Goal: Complete application form: Complete application form

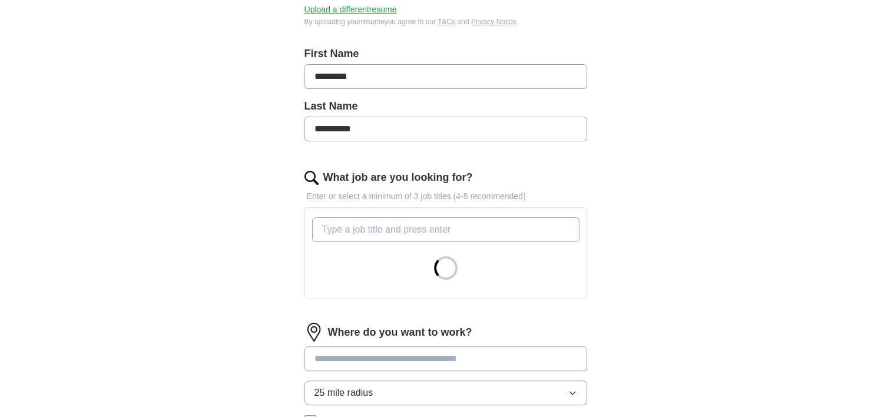
scroll to position [228, 0]
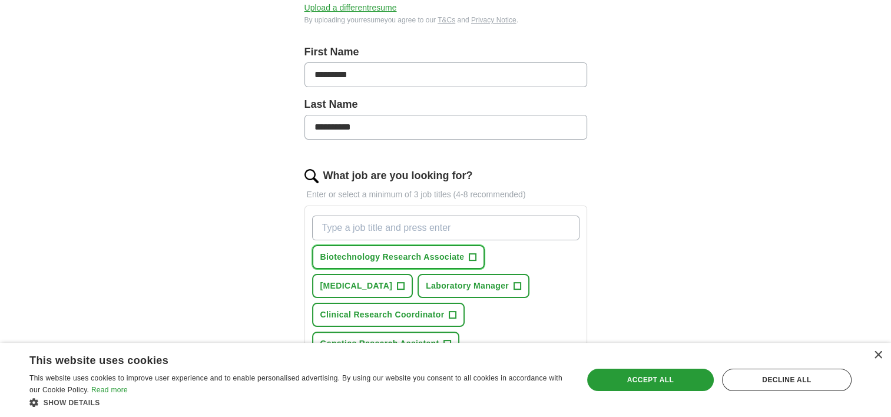
click at [412, 259] on span "Biotechnology Research Associate" at bounding box center [392, 257] width 144 height 12
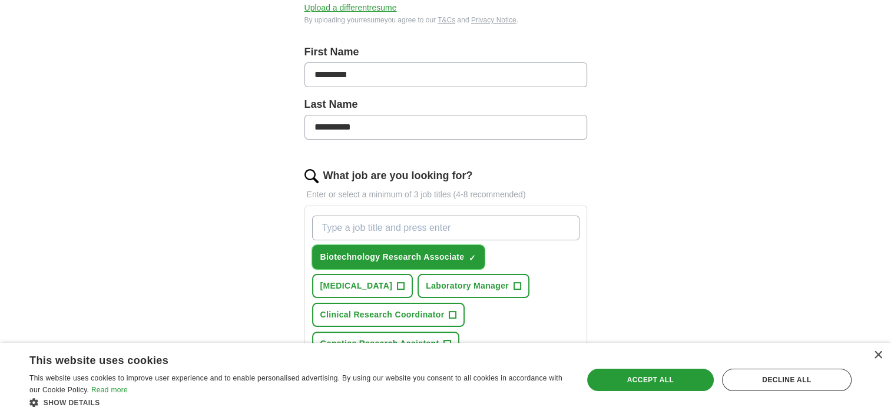
click at [412, 259] on span "Biotechnology Research Associate" at bounding box center [392, 257] width 144 height 12
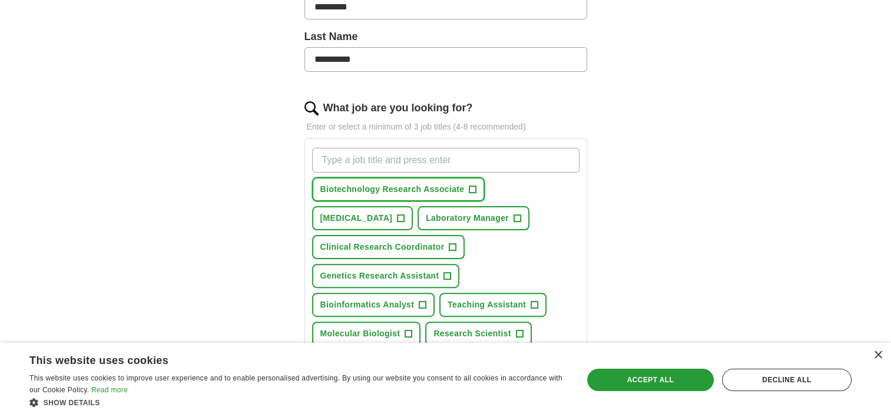
scroll to position [296, 0]
click at [392, 213] on span "[MEDICAL_DATA]" at bounding box center [356, 217] width 72 height 12
click at [412, 273] on span "Genetics Research Assistant" at bounding box center [379, 275] width 119 height 12
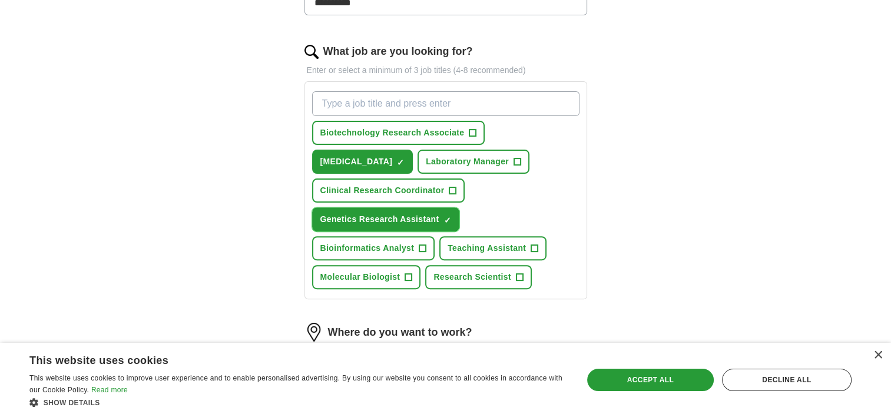
scroll to position [353, 0]
click at [465, 271] on span "Research Scientist" at bounding box center [472, 276] width 78 height 12
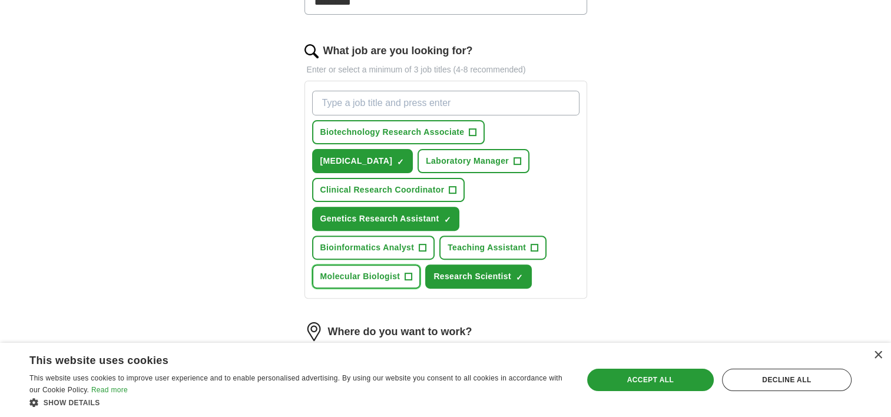
click at [408, 272] on span "+" at bounding box center [408, 276] width 7 height 9
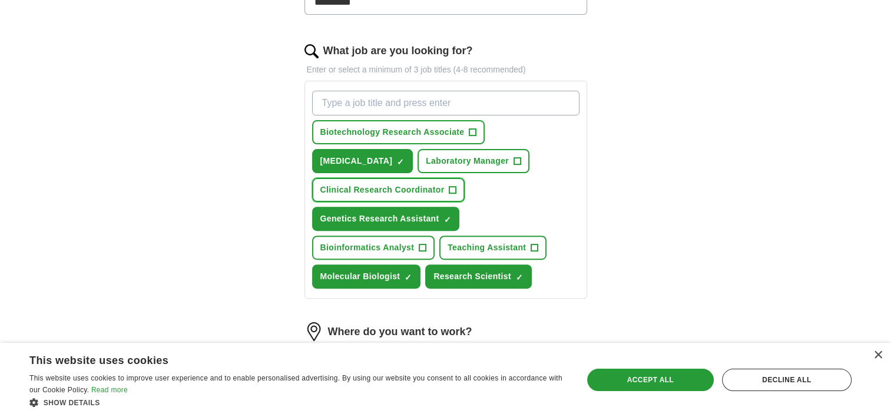
click at [379, 188] on span "Clinical Research Coordinator" at bounding box center [382, 190] width 124 height 12
click at [386, 130] on span "Biotechnology Research Associate" at bounding box center [392, 132] width 144 height 12
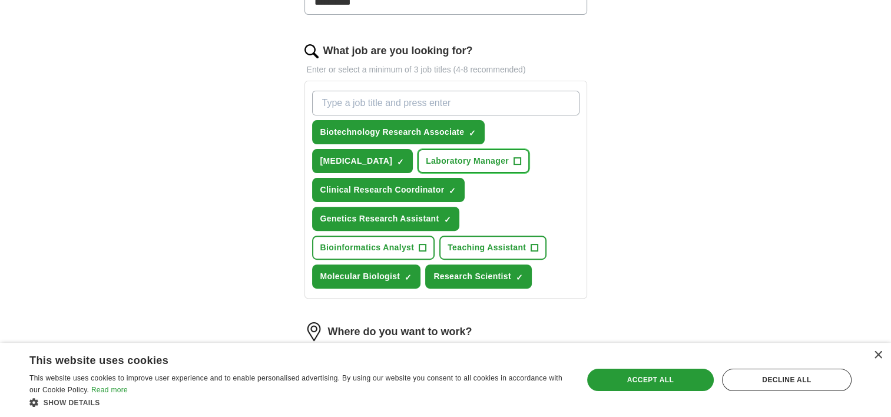
click at [478, 150] on button "Laboratory Manager +" at bounding box center [474, 161] width 112 height 24
click at [385, 236] on button "Bioinformatics Analyst +" at bounding box center [373, 248] width 123 height 24
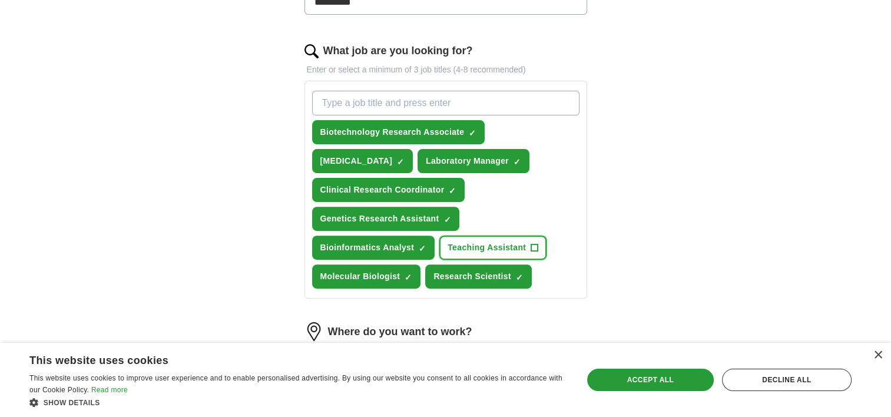
click at [481, 241] on span "Teaching Assistant" at bounding box center [487, 247] width 78 height 12
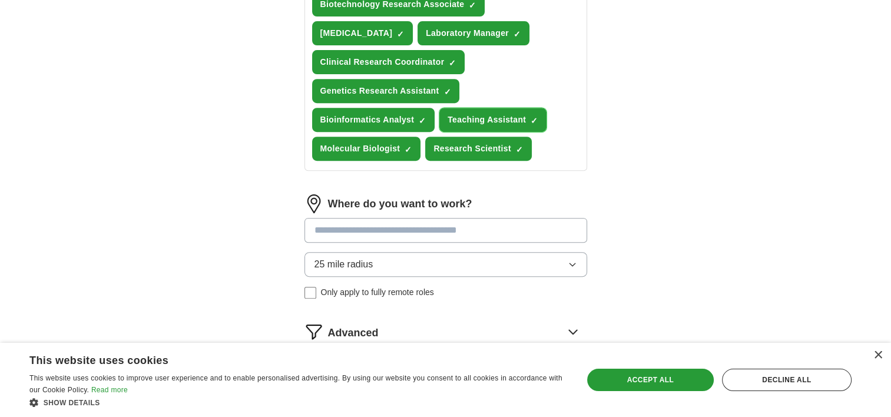
scroll to position [483, 0]
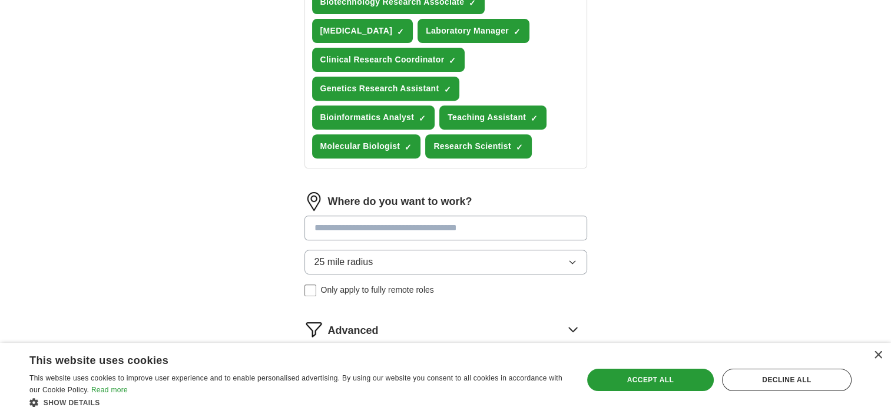
click at [425, 252] on button "25 mile radius" at bounding box center [445, 262] width 283 height 25
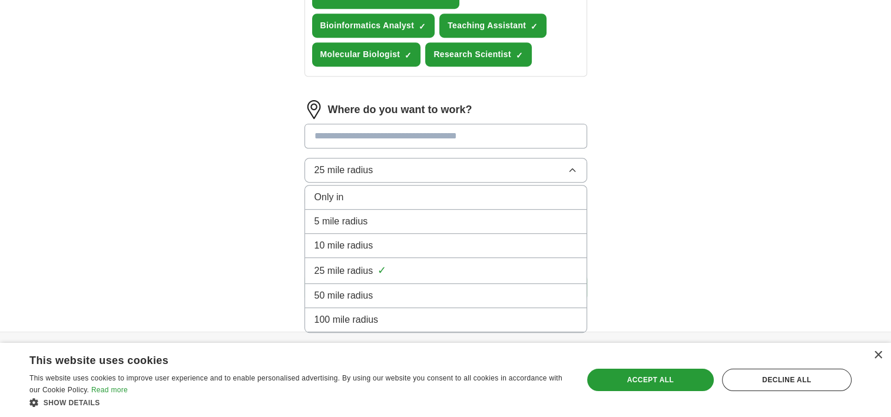
scroll to position [603, 0]
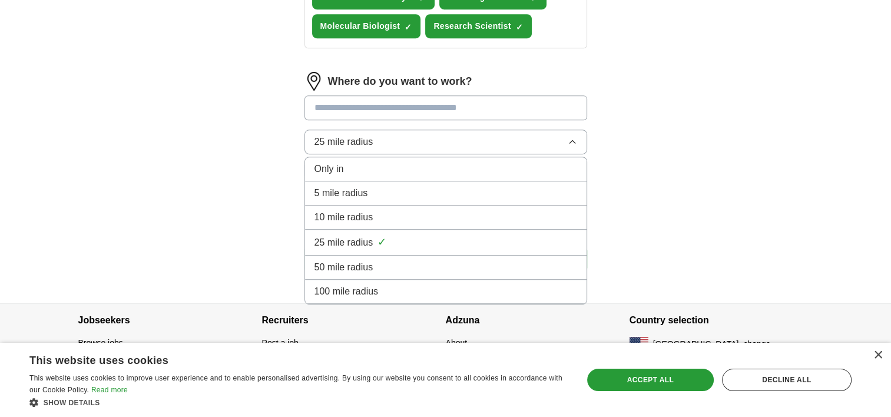
click at [389, 294] on li "100 mile radius" at bounding box center [445, 292] width 281 height 24
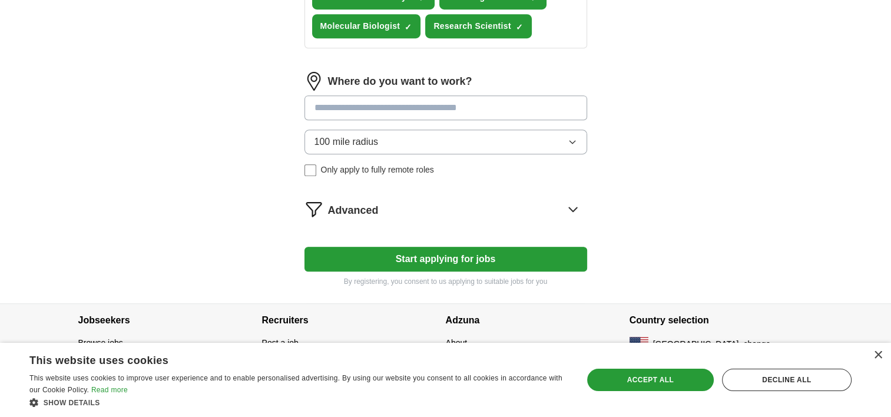
click at [390, 260] on button "Start applying for jobs" at bounding box center [445, 259] width 283 height 25
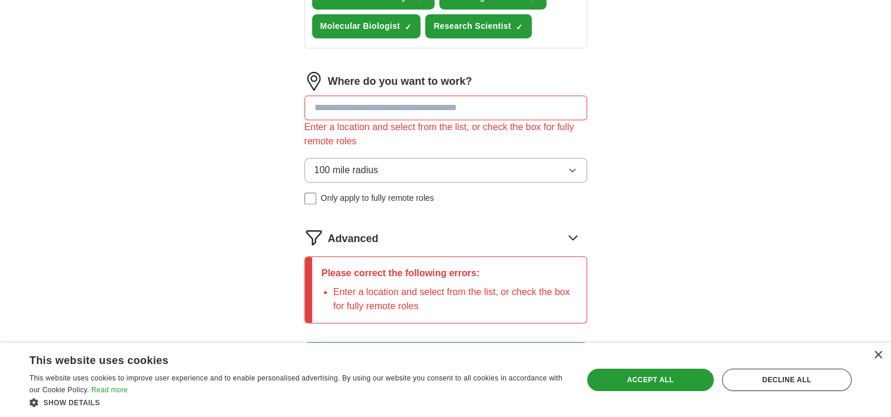
click at [388, 110] on input at bounding box center [445, 107] width 283 height 25
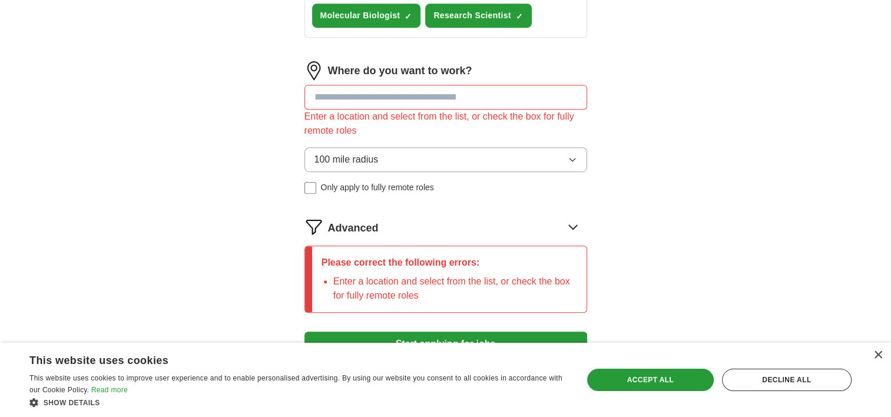
scroll to position [594, 0]
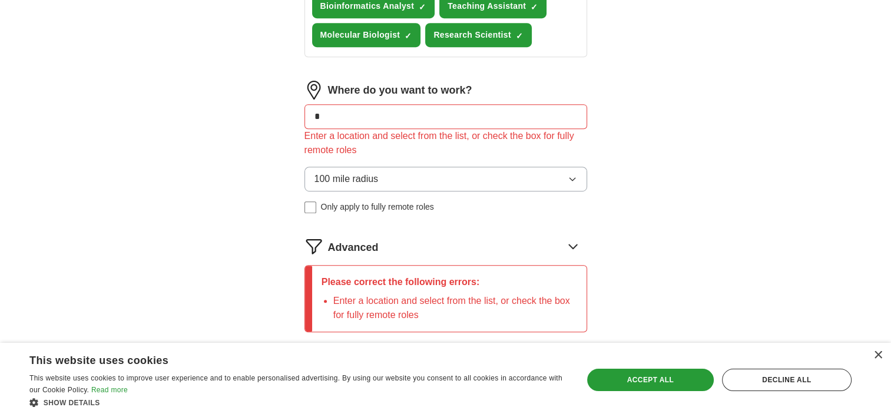
type input "**"
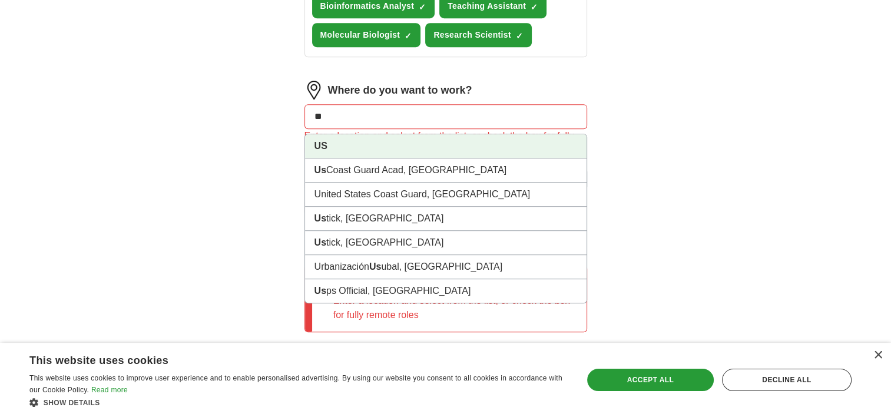
click at [372, 143] on li "US" at bounding box center [445, 146] width 281 height 24
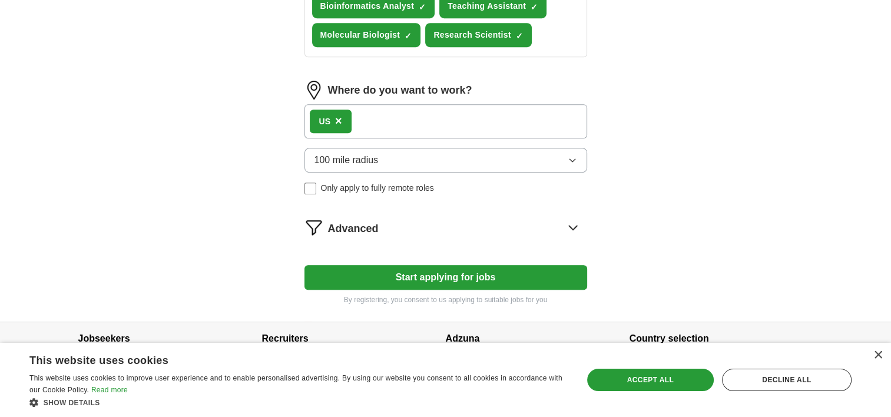
click at [339, 120] on span "×" at bounding box center [338, 120] width 7 height 13
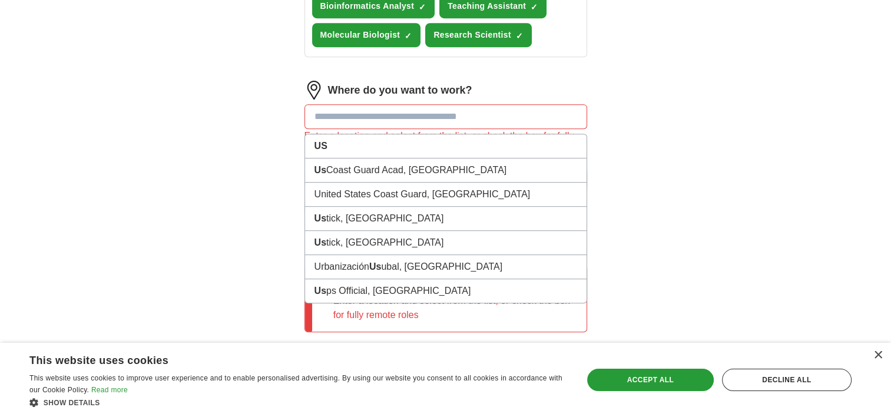
click at [339, 120] on input at bounding box center [445, 116] width 283 height 25
type input "*"
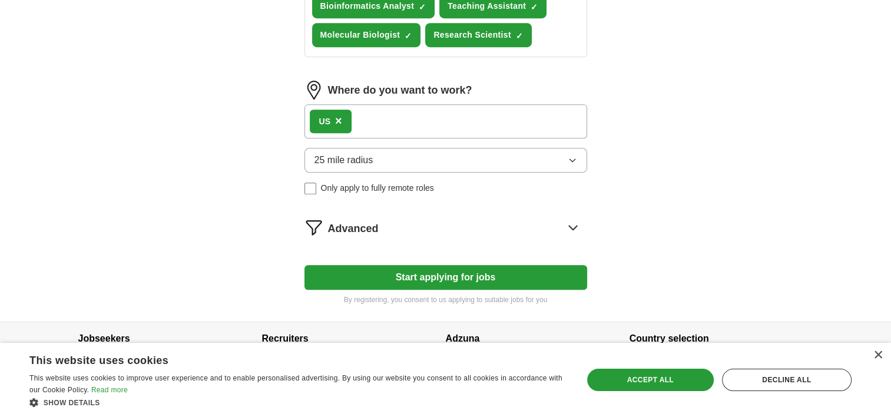
click at [339, 119] on span "×" at bounding box center [338, 120] width 7 height 13
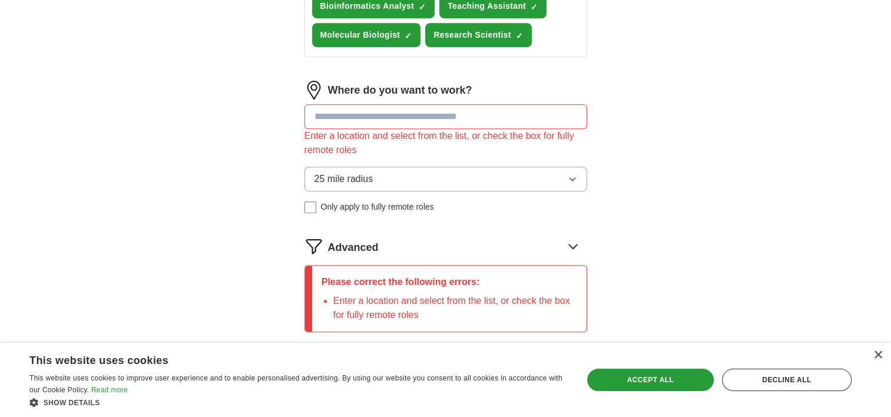
click at [347, 122] on input at bounding box center [445, 116] width 283 height 25
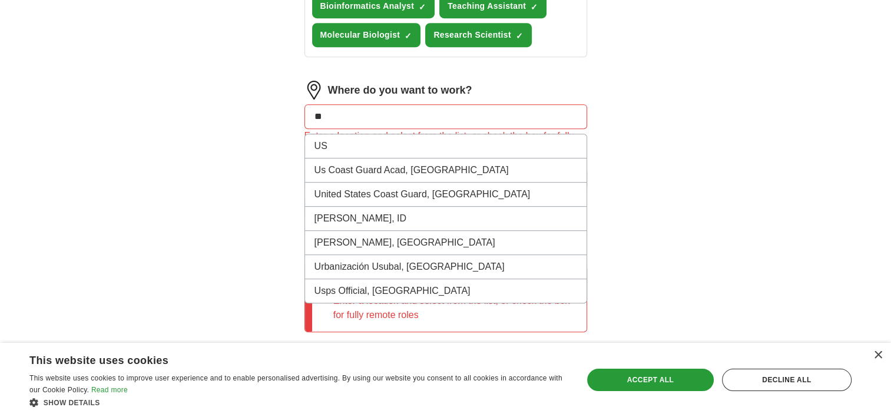
type input "*"
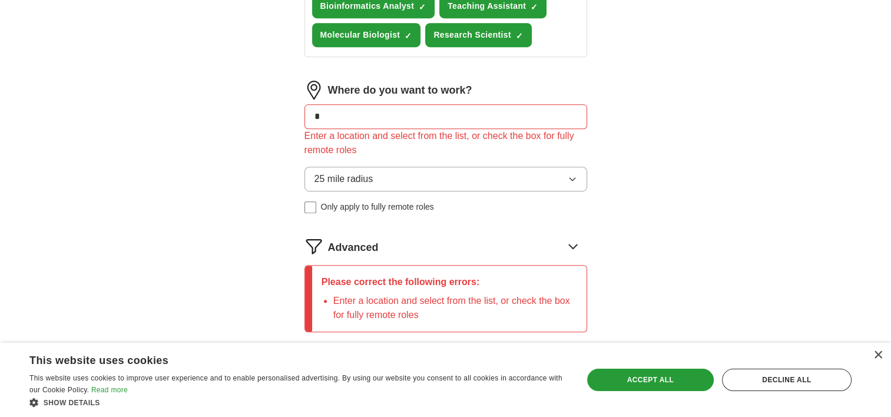
type input "**"
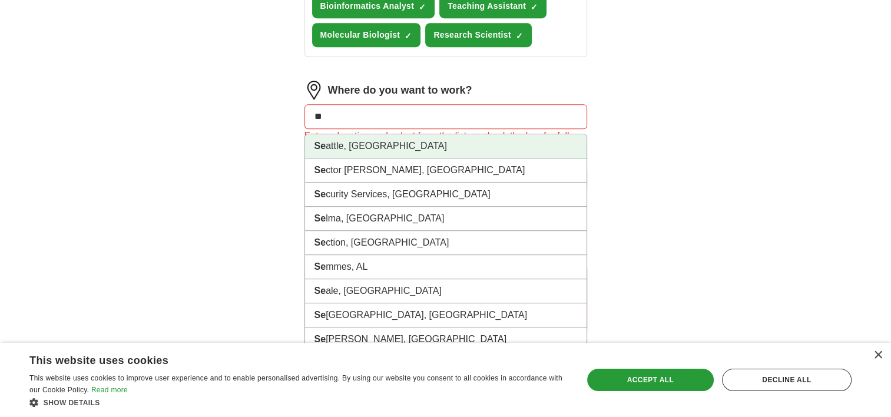
click at [357, 145] on li "Se attle, WA" at bounding box center [445, 146] width 281 height 24
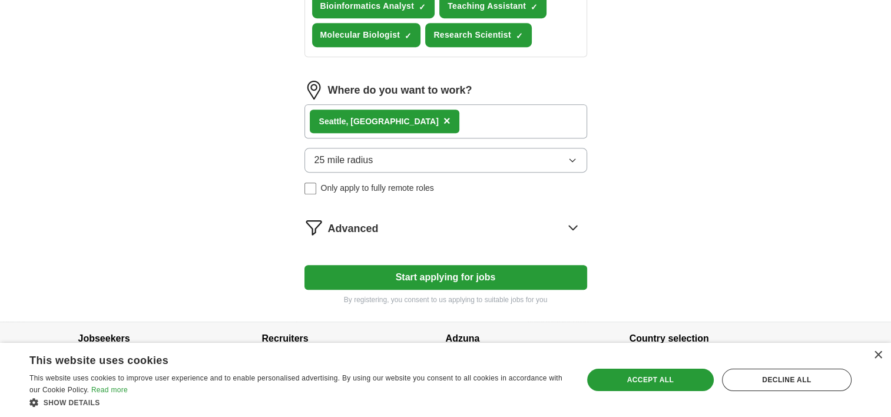
click at [406, 120] on div "Se attle, WA ×" at bounding box center [445, 121] width 283 height 34
click at [397, 117] on div "Se attle, WA ×" at bounding box center [445, 121] width 283 height 34
click at [412, 265] on button "Start applying for jobs" at bounding box center [445, 277] width 283 height 25
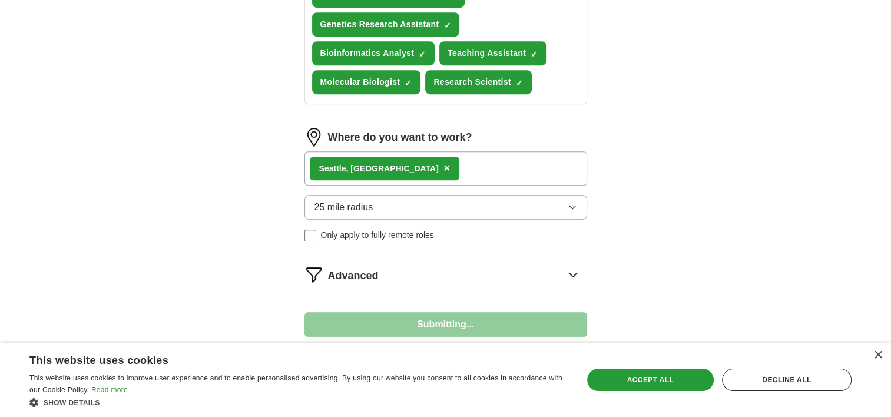
select select "**"
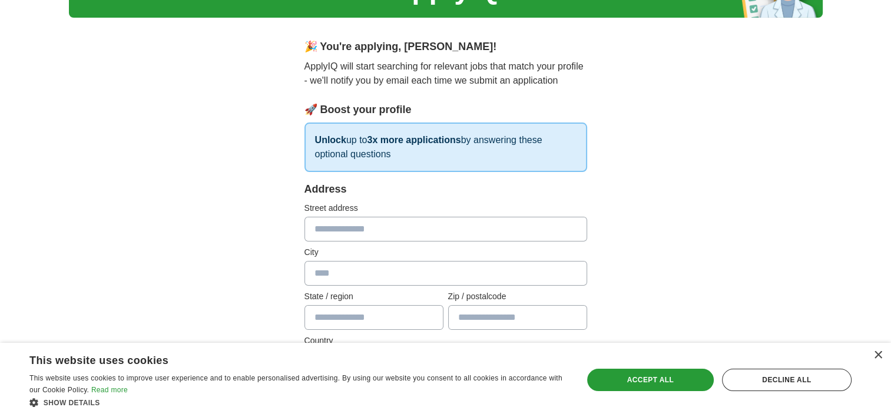
scroll to position [88, 0]
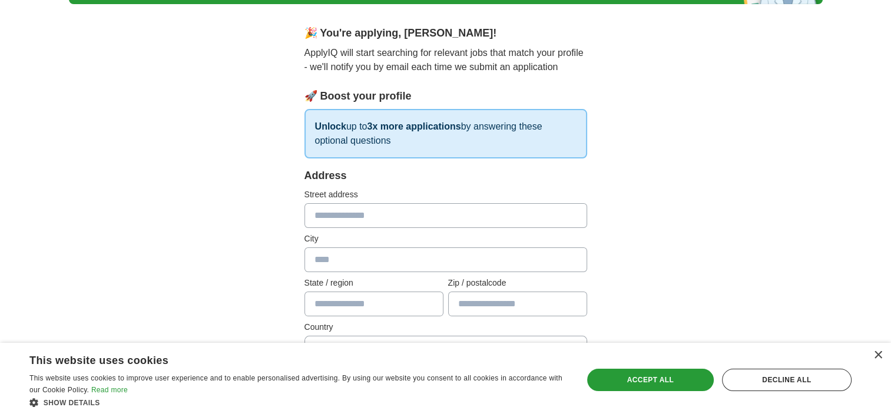
click at [419, 219] on input "text" at bounding box center [445, 215] width 283 height 25
type input "**********"
type input "*****"
type input "**"
type input "*****"
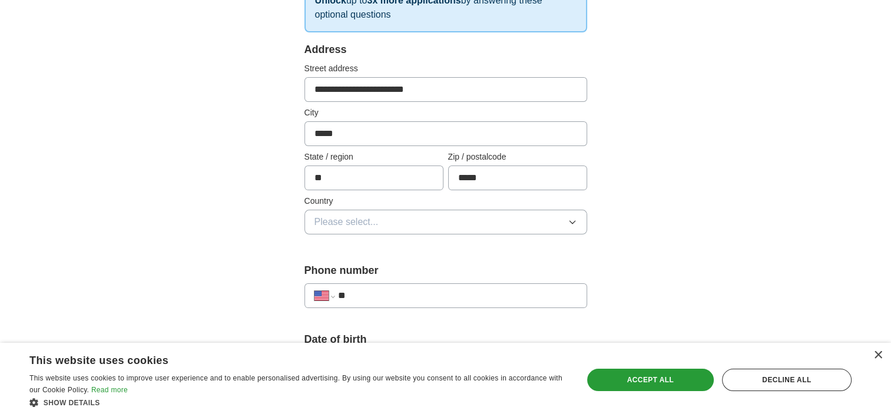
scroll to position [228, 0]
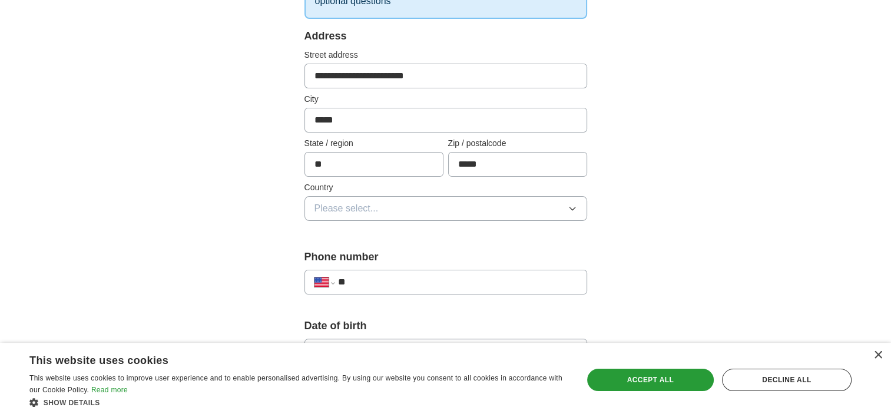
click at [370, 201] on span "Please select..." at bounding box center [346, 208] width 64 height 14
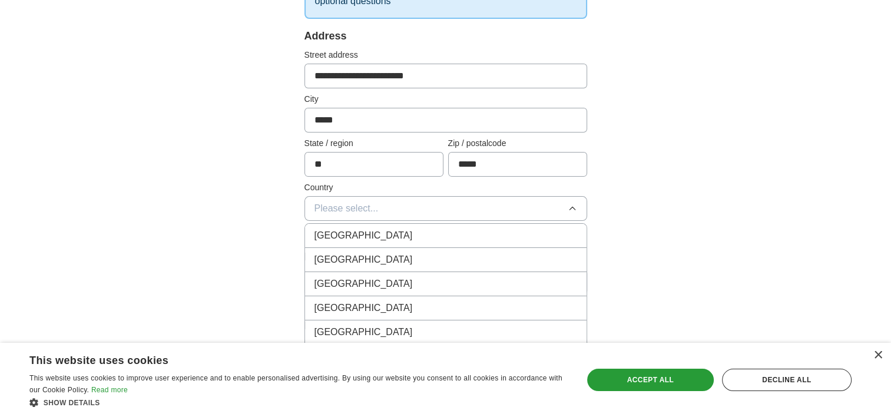
drag, startPoint x: 370, startPoint y: 200, endPoint x: 367, endPoint y: 233, distance: 33.6
click at [367, 221] on div "Please select... United Kingdom United States Afghanistan Åland Islands Albania…" at bounding box center [445, 208] width 283 height 25
click at [367, 233] on span "[GEOGRAPHIC_DATA]" at bounding box center [363, 235] width 98 height 14
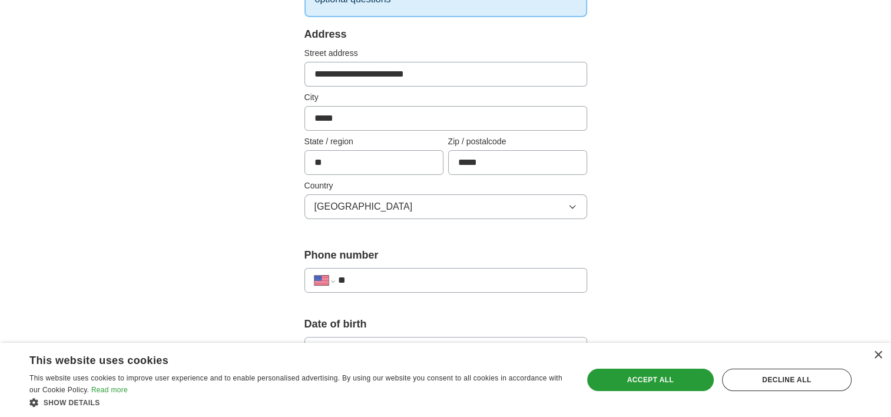
scroll to position [230, 0]
click at [350, 199] on span "[GEOGRAPHIC_DATA]" at bounding box center [363, 206] width 98 height 14
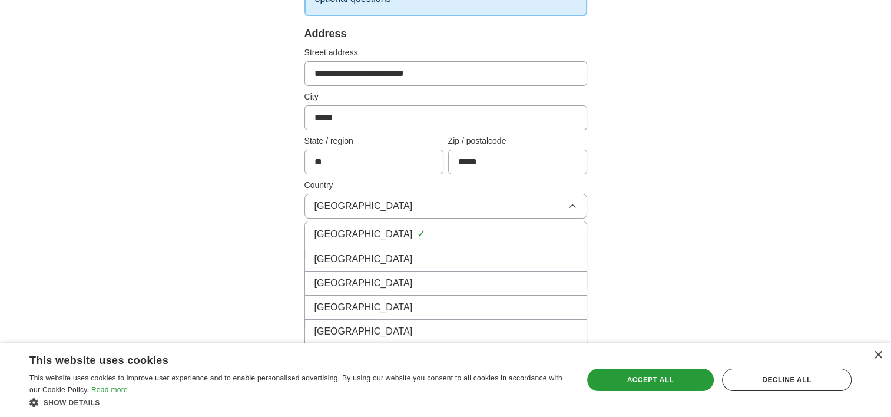
click at [355, 260] on span "United States" at bounding box center [363, 259] width 98 height 14
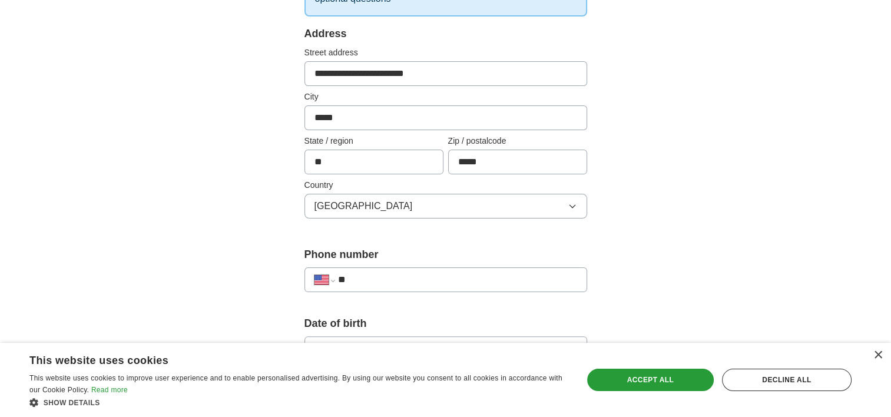
click at [350, 283] on input "**" at bounding box center [456, 280] width 239 height 14
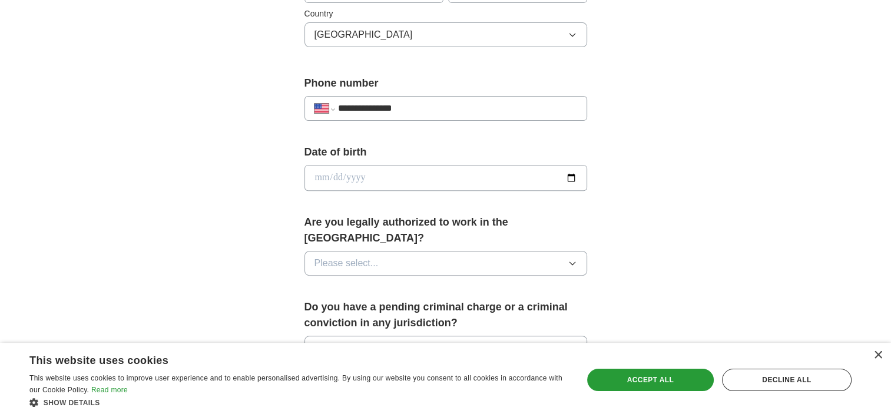
scroll to position [416, 0]
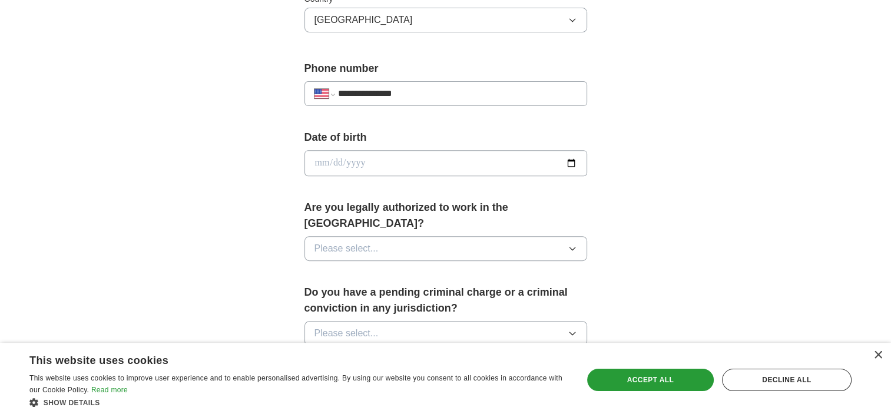
type input "**********"
click at [572, 165] on input "date" at bounding box center [445, 163] width 283 height 26
type input "**********"
click at [385, 236] on button "Please select..." at bounding box center [445, 248] width 283 height 25
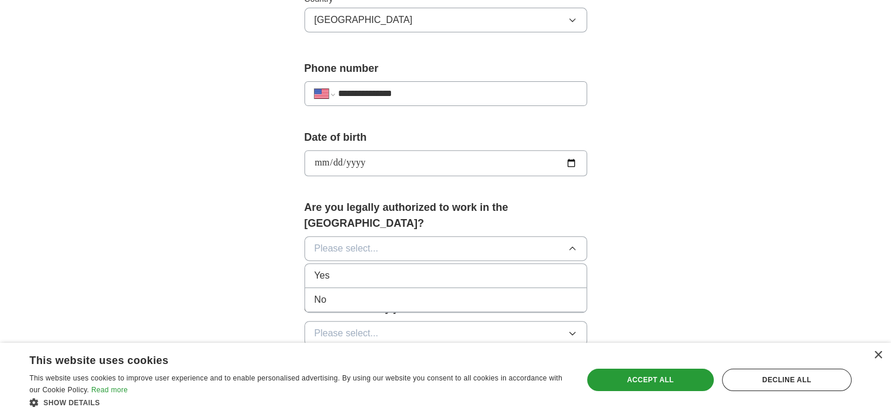
click at [367, 269] on div "Yes" at bounding box center [445, 276] width 263 height 14
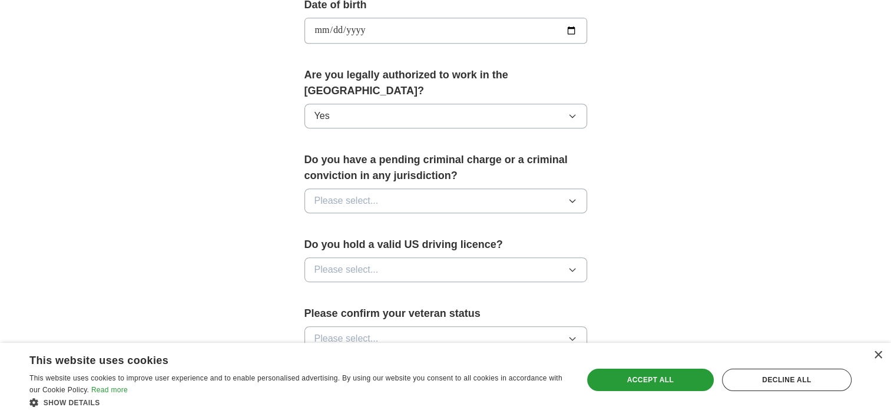
scroll to position [554, 0]
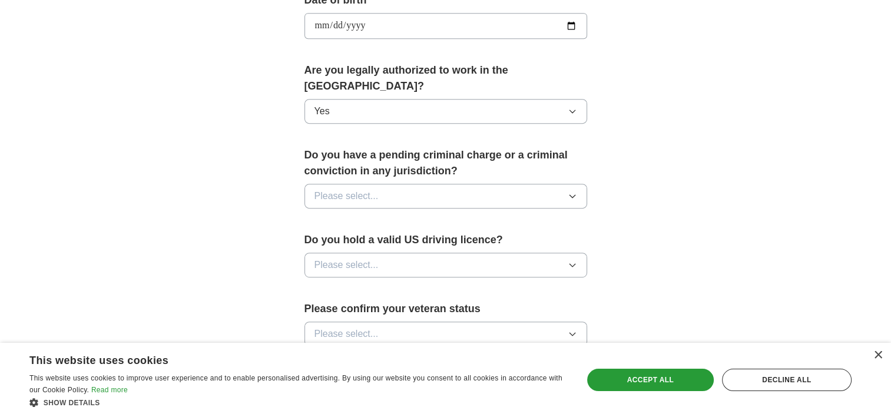
click at [370, 189] on span "Please select..." at bounding box center [346, 196] width 64 height 14
click at [366, 240] on div "No" at bounding box center [445, 247] width 263 height 14
click at [379, 253] on button "Please select..." at bounding box center [445, 265] width 283 height 25
click at [363, 309] on div "No" at bounding box center [445, 316] width 263 height 14
click at [374, 253] on button "No" at bounding box center [445, 265] width 283 height 25
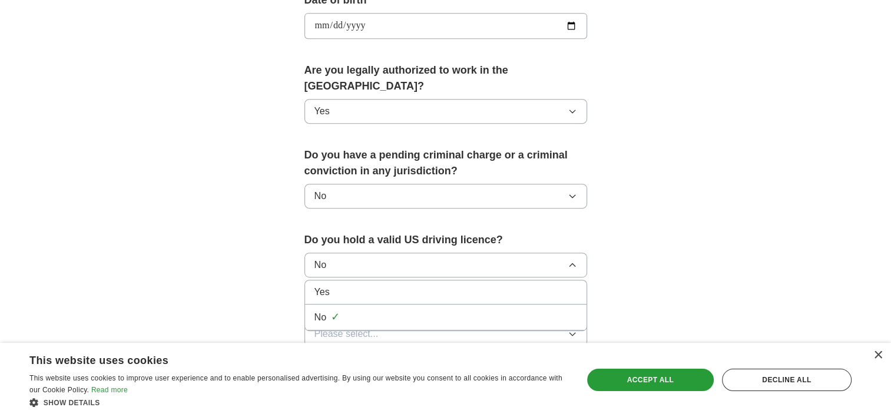
click at [366, 285] on div "Yes" at bounding box center [445, 292] width 263 height 14
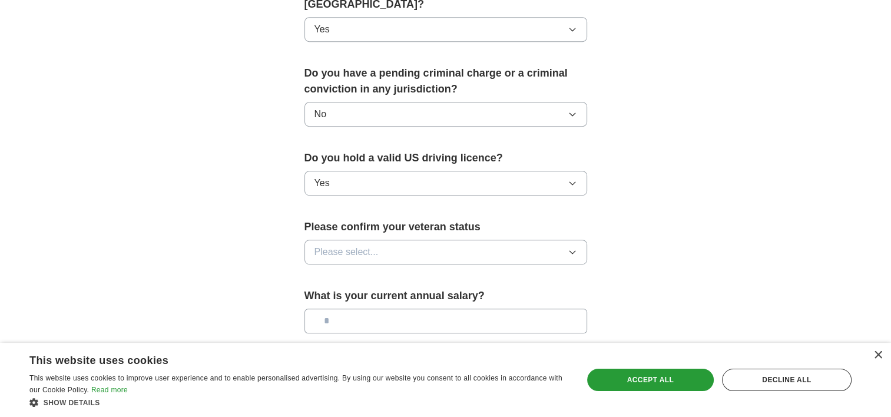
scroll to position [635, 0]
click at [379, 240] on button "Please select..." at bounding box center [445, 252] width 283 height 25
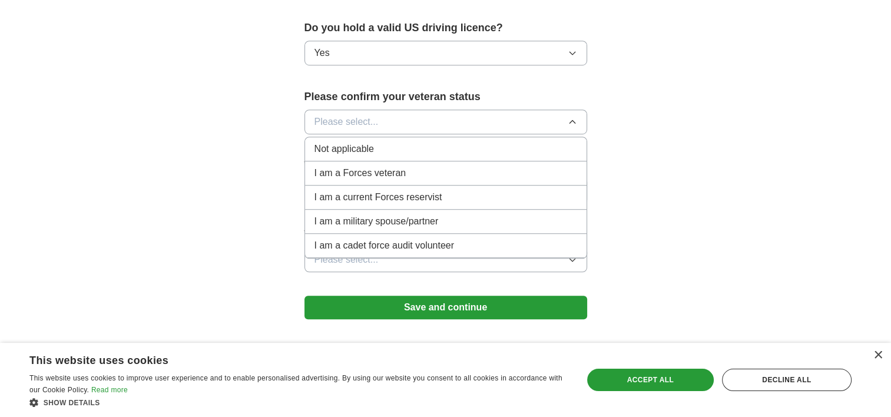
scroll to position [765, 0]
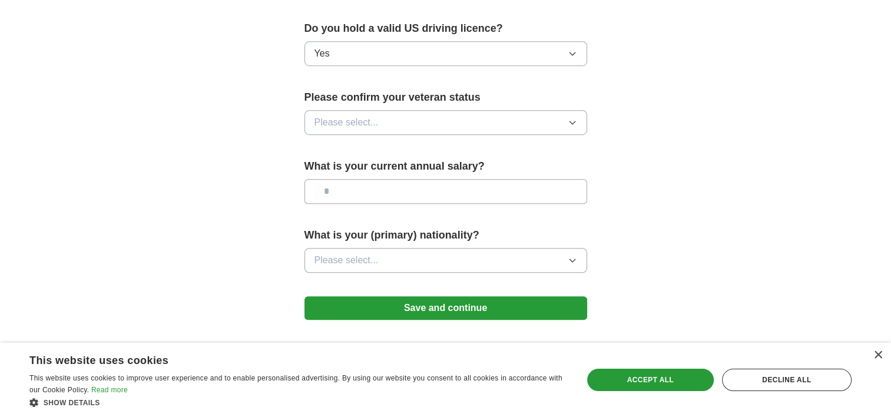
click at [515, 120] on div "Please confirm your veteran status Please select..." at bounding box center [445, 117] width 283 height 55
click at [514, 110] on button "Please select..." at bounding box center [445, 122] width 283 height 25
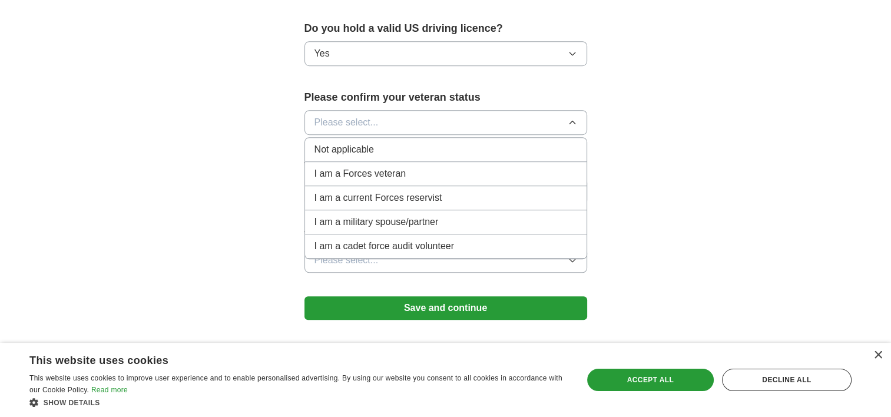
click at [511, 143] on div "Not applicable" at bounding box center [445, 150] width 263 height 14
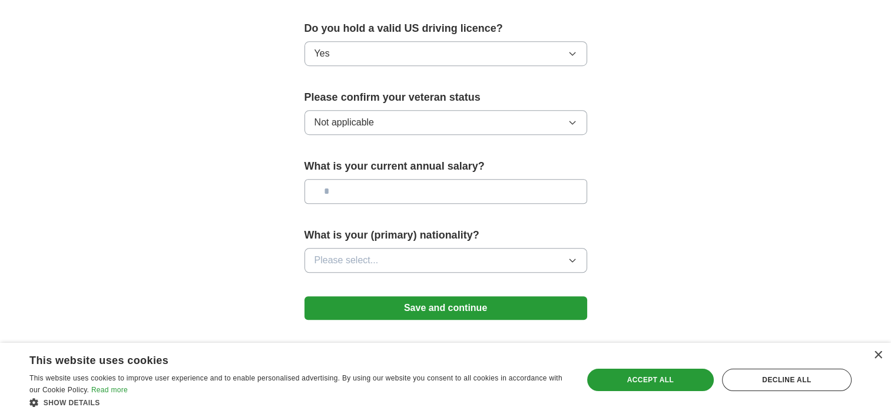
click at [469, 179] on input "text" at bounding box center [445, 191] width 283 height 25
drag, startPoint x: 428, startPoint y: 174, endPoint x: 333, endPoint y: 175, distance: 95.4
click at [333, 179] on input "*******" at bounding box center [445, 191] width 283 height 25
type input "**"
type input "*******"
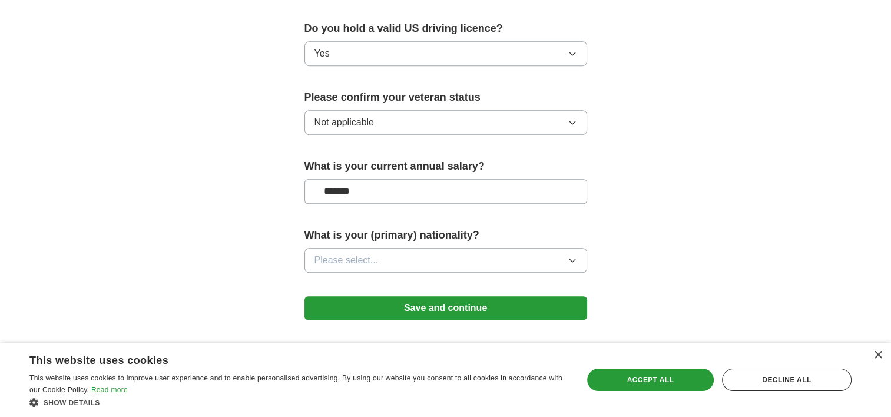
click at [396, 248] on button "Please select..." at bounding box center [445, 260] width 283 height 25
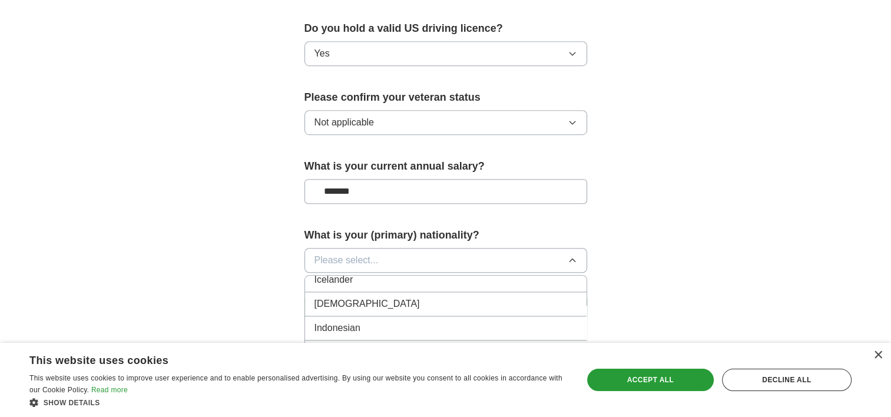
scroll to position [1914, 0]
click at [379, 297] on div "Indian" at bounding box center [445, 304] width 263 height 14
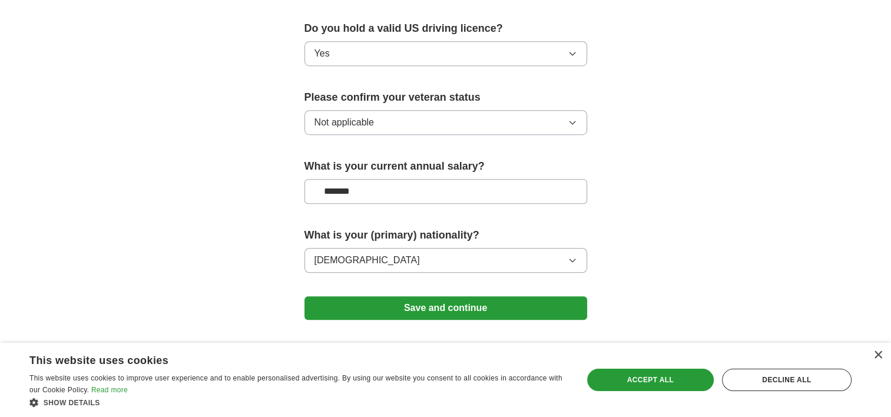
click at [410, 296] on button "Save and continue" at bounding box center [445, 308] width 283 height 24
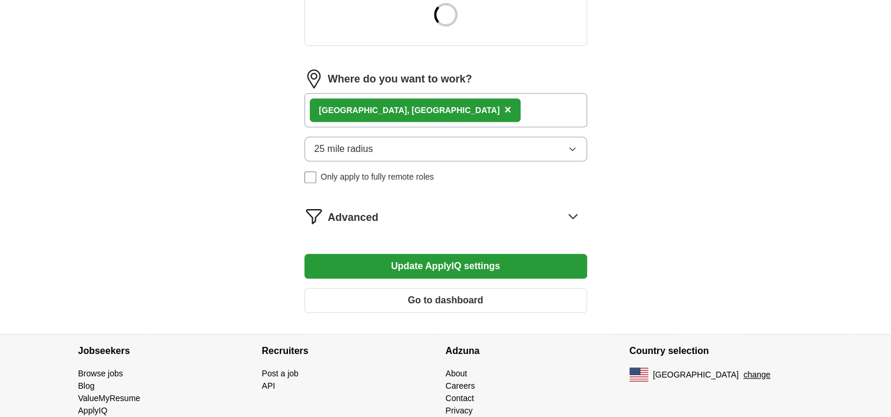
scroll to position [480, 0]
click at [504, 106] on span "×" at bounding box center [507, 108] width 7 height 13
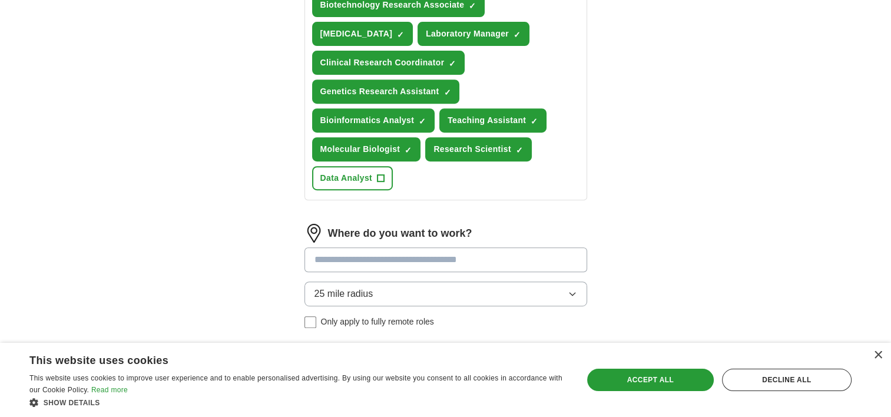
click at [372, 290] on span "25 mile radius" at bounding box center [343, 294] width 59 height 14
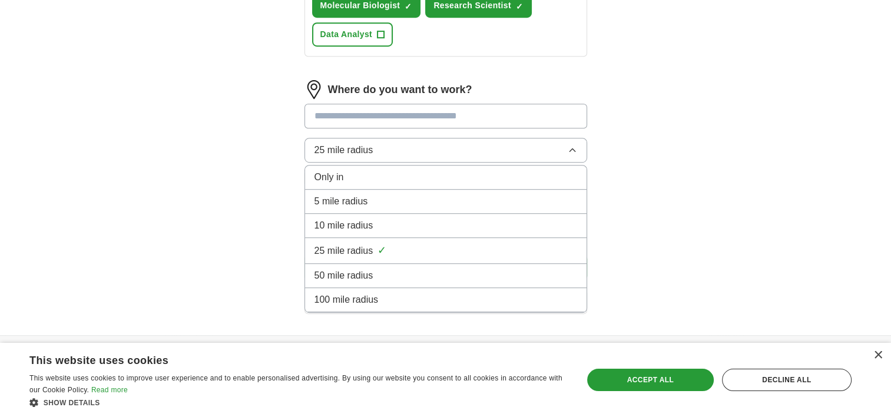
scroll to position [655, 0]
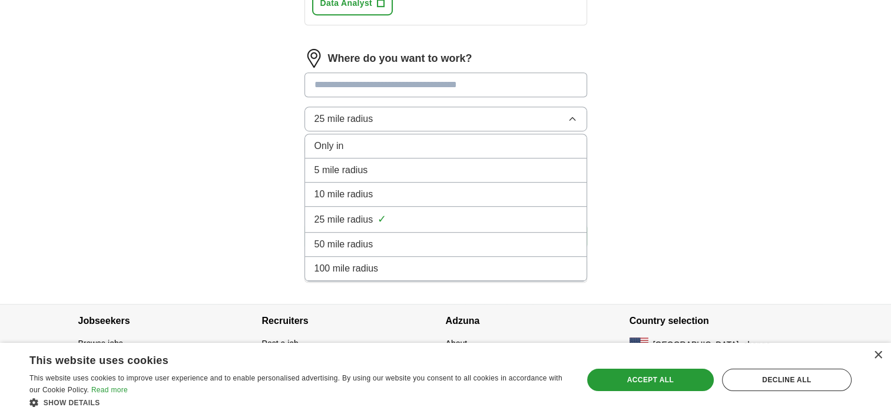
click at [391, 261] on div "100 mile radius" at bounding box center [445, 268] width 263 height 14
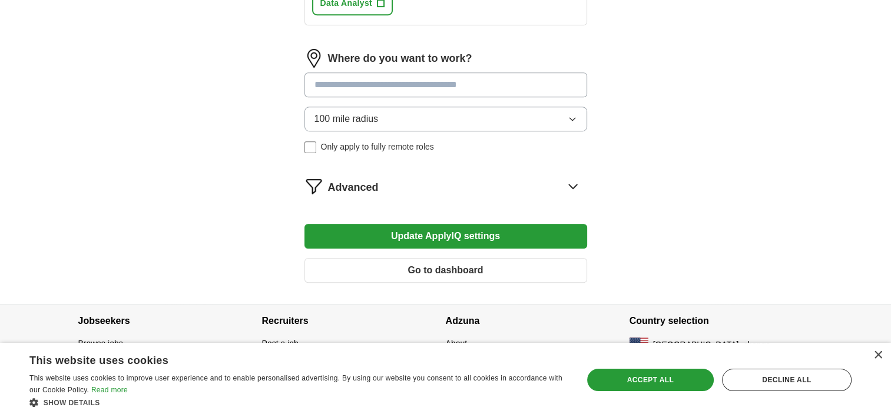
click at [381, 88] on input at bounding box center [445, 84] width 283 height 25
type input "***"
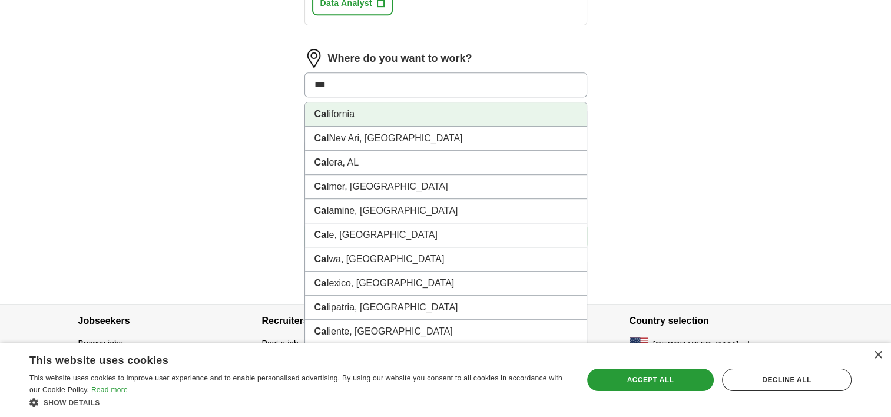
click at [366, 111] on li "Cal ifornia" at bounding box center [445, 114] width 281 height 24
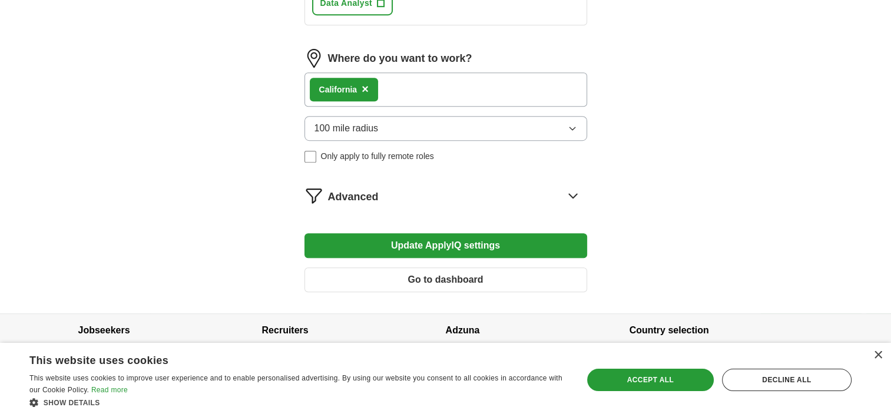
click at [412, 125] on button "100 mile radius" at bounding box center [445, 128] width 283 height 25
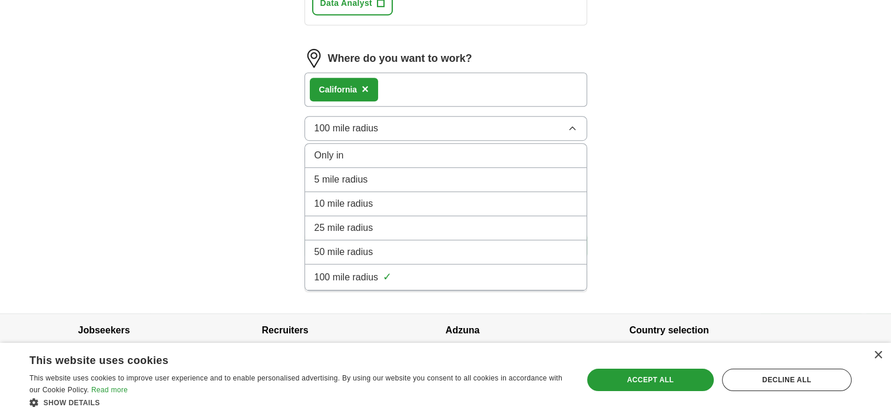
click at [412, 125] on button "100 mile radius" at bounding box center [445, 128] width 283 height 25
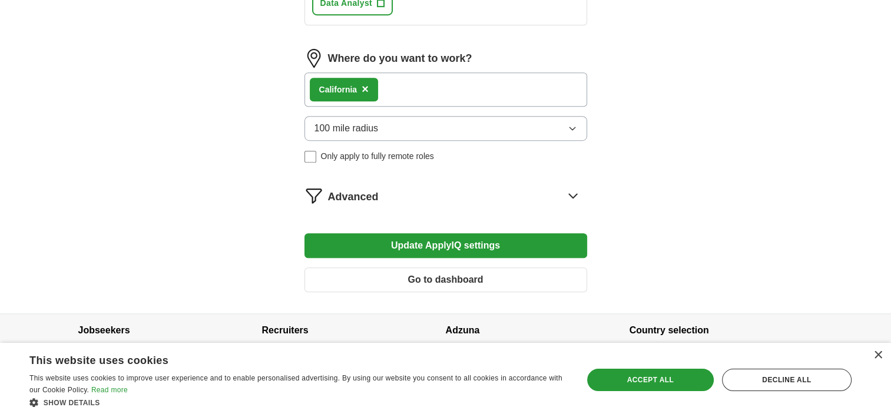
click at [436, 238] on button "Update ApplyIQ settings" at bounding box center [445, 245] width 283 height 25
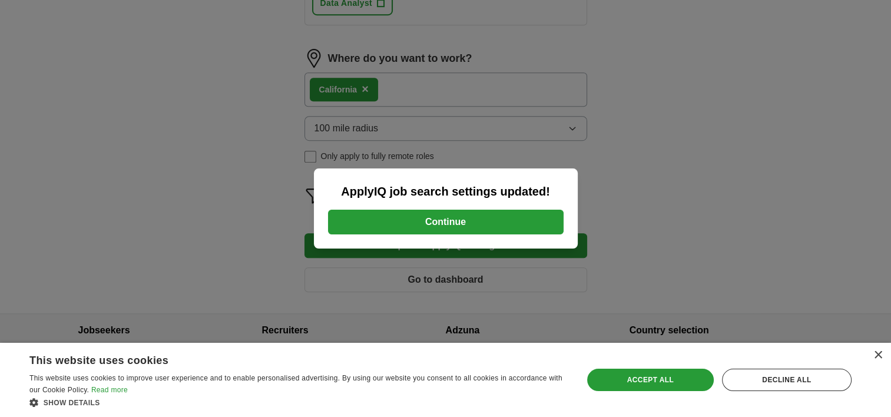
click at [438, 218] on button "Continue" at bounding box center [446, 222] width 236 height 25
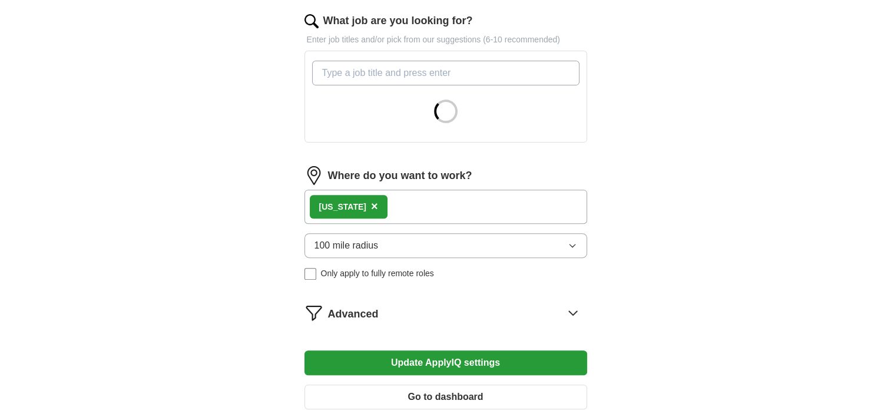
scroll to position [383, 0]
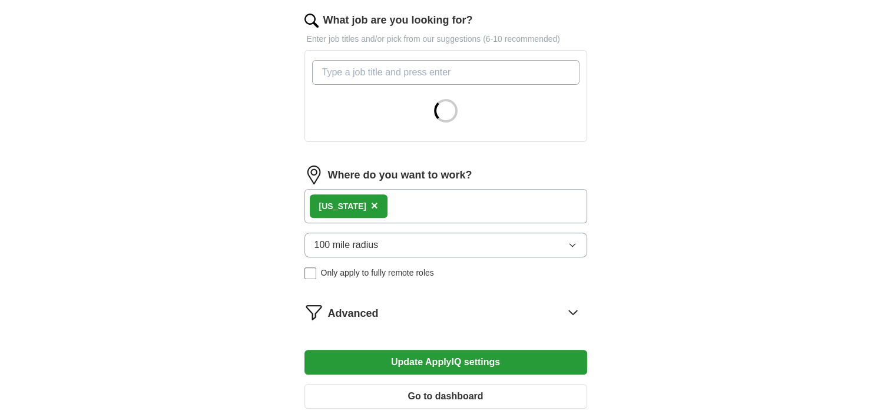
click at [465, 203] on form "**********" at bounding box center [445, 97] width 283 height 641
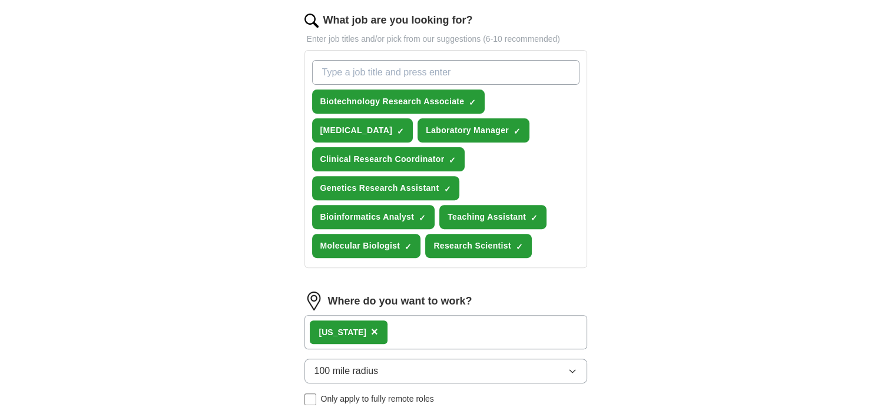
click at [403, 326] on div "California ×" at bounding box center [445, 332] width 283 height 34
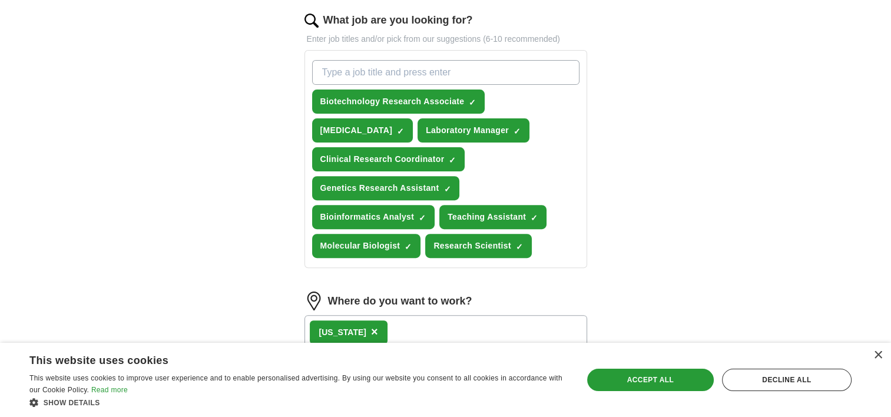
click at [371, 325] on span "×" at bounding box center [374, 331] width 7 height 13
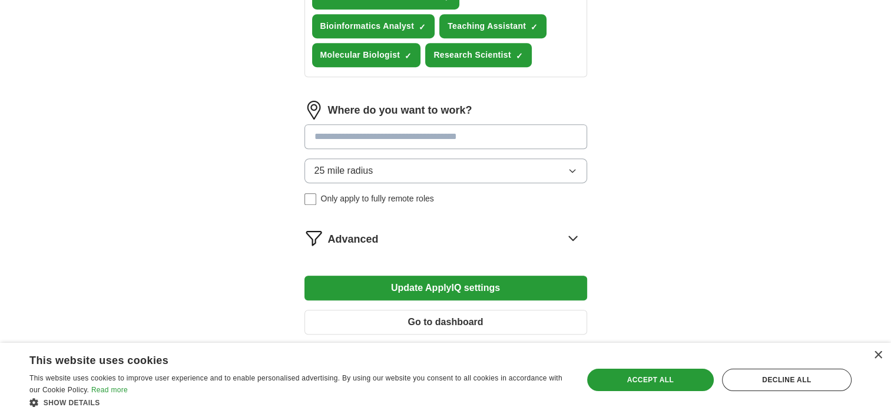
scroll to position [577, 0]
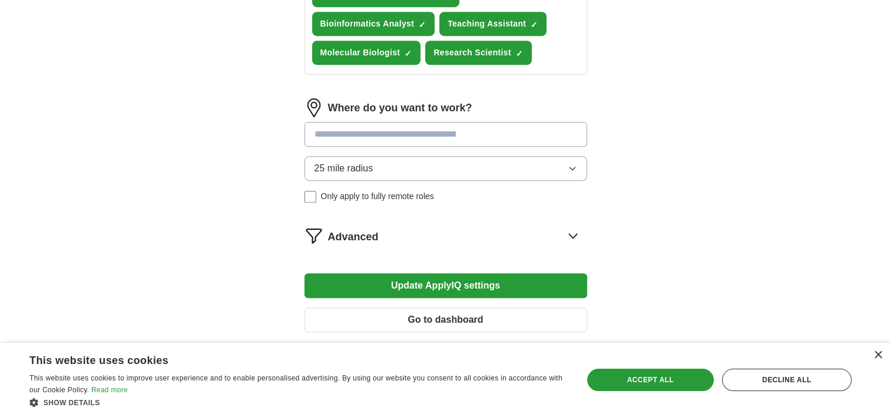
click at [366, 161] on span "25 mile radius" at bounding box center [343, 168] width 59 height 14
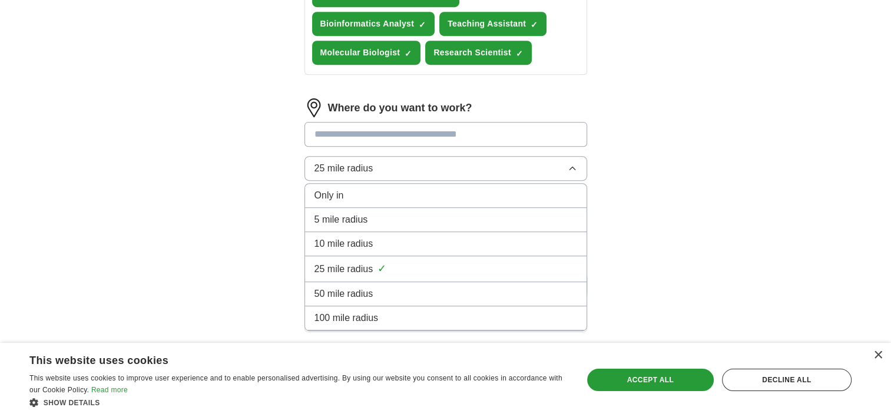
click at [365, 190] on div "Only in" at bounding box center [445, 195] width 263 height 14
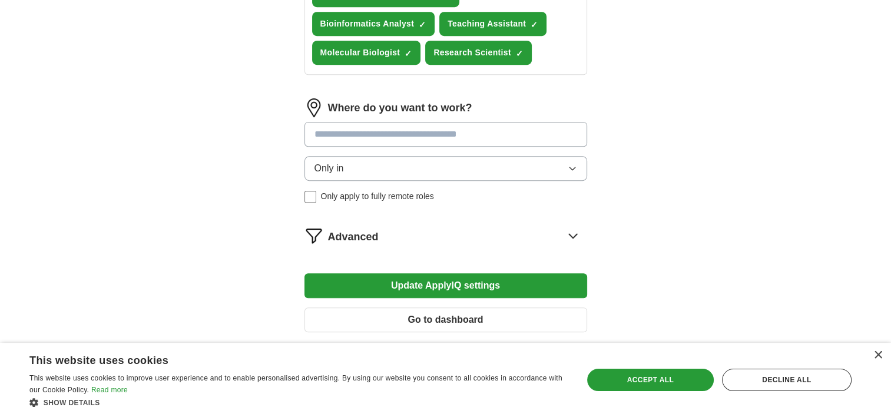
click at [365, 127] on input at bounding box center [445, 134] width 283 height 25
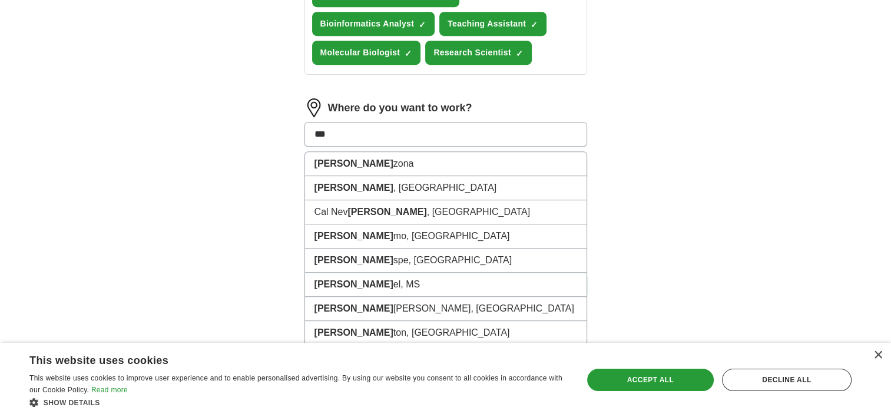
type input "****"
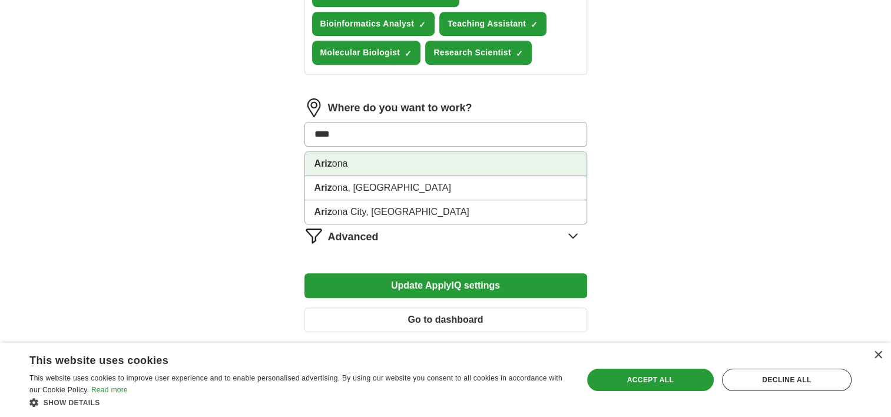
click at [330, 159] on strong "Ariz" at bounding box center [323, 163] width 18 height 10
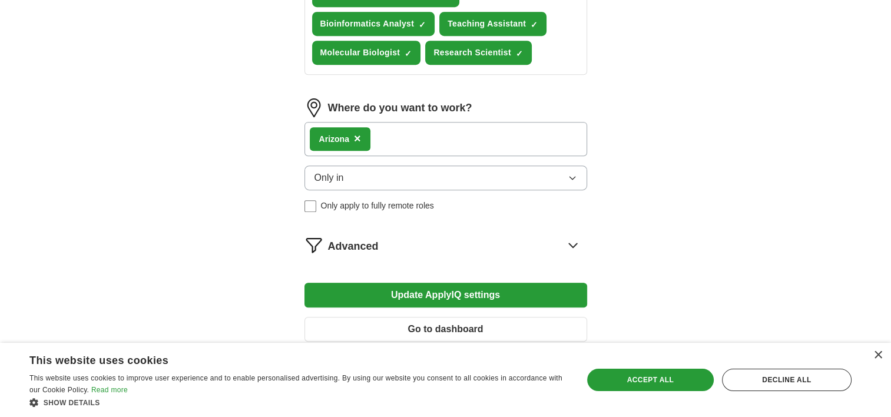
click at [410, 294] on button "Update ApplyIQ settings" at bounding box center [445, 295] width 283 height 25
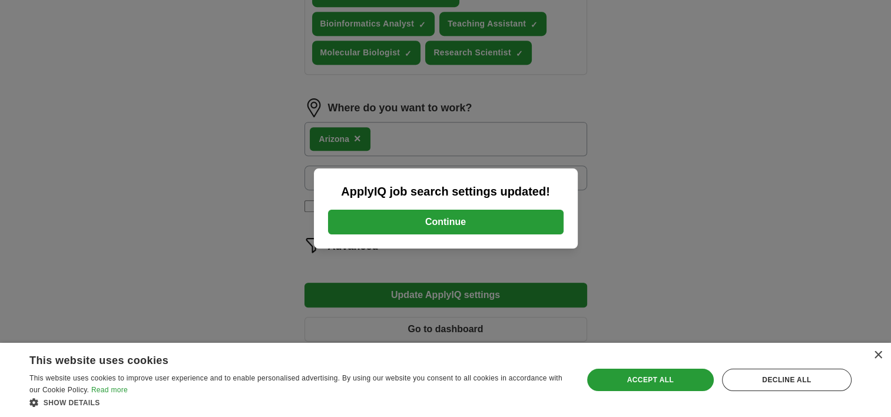
click at [406, 216] on button "Continue" at bounding box center [446, 222] width 236 height 25
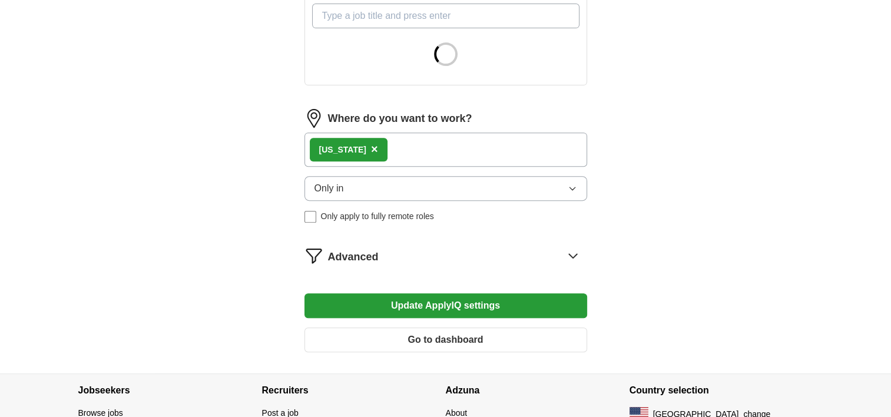
scroll to position [396, 0]
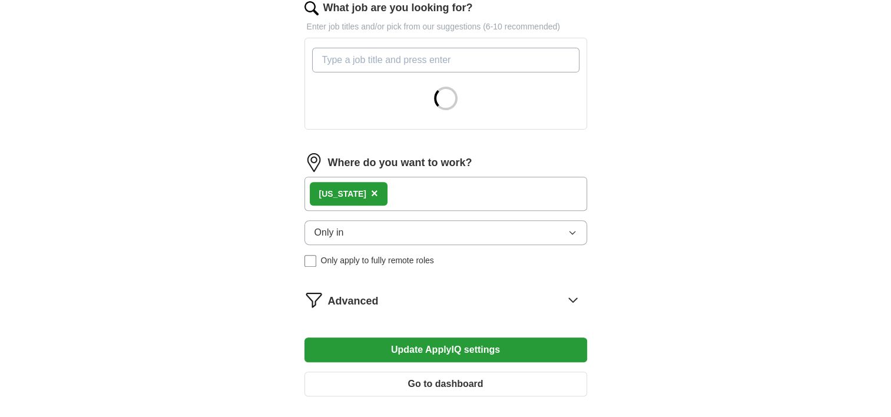
click at [358, 220] on button "Only in" at bounding box center [445, 232] width 283 height 25
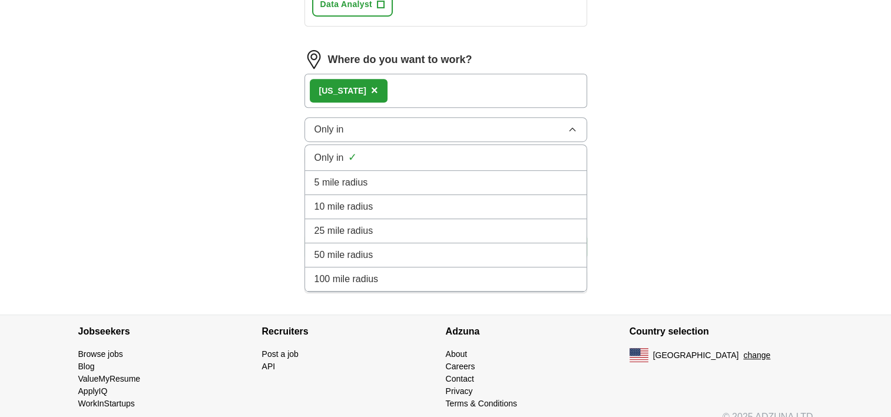
scroll to position [664, 0]
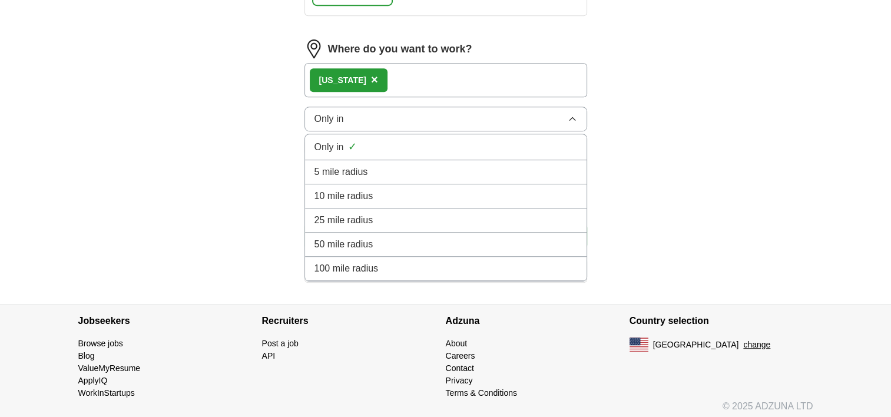
click at [385, 263] on div "100 mile radius" at bounding box center [445, 268] width 263 height 14
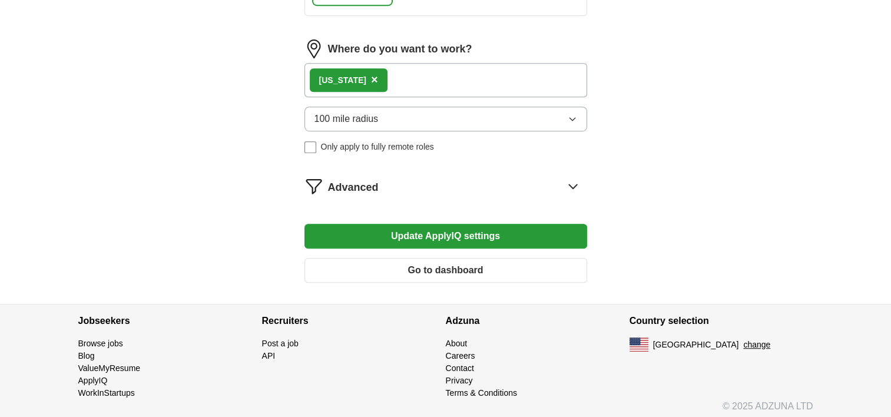
click at [390, 177] on div "Advanced" at bounding box center [457, 186] width 259 height 19
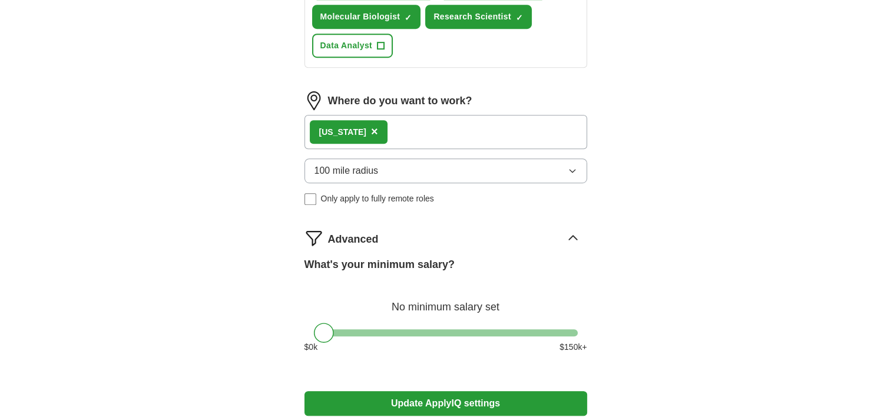
scroll to position [780, 0]
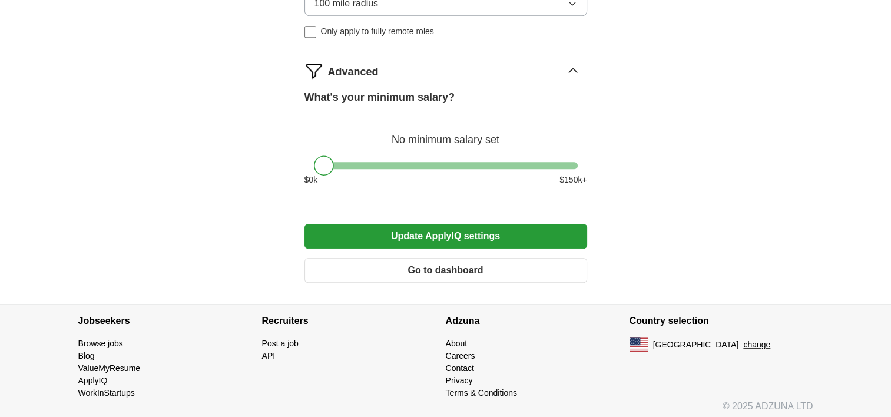
click at [471, 240] on button "Update ApplyIQ settings" at bounding box center [445, 236] width 283 height 25
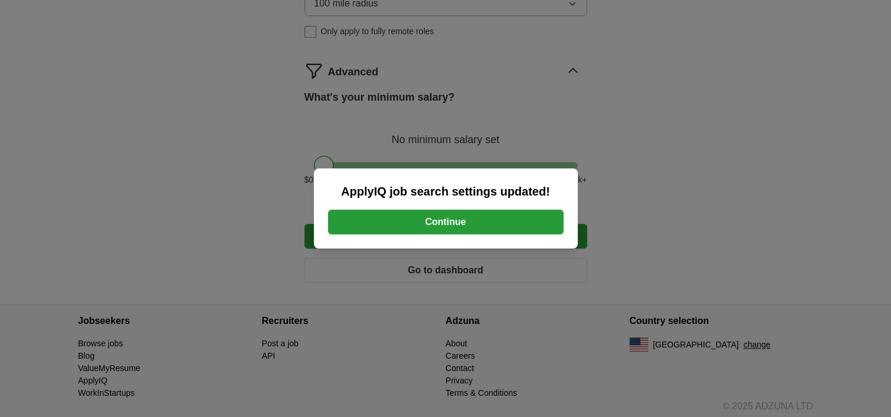
click at [456, 219] on button "Continue" at bounding box center [446, 222] width 236 height 25
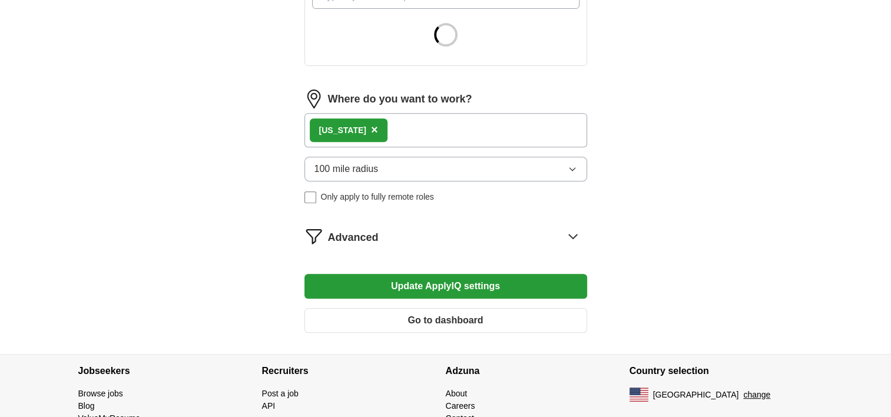
scroll to position [449, 0]
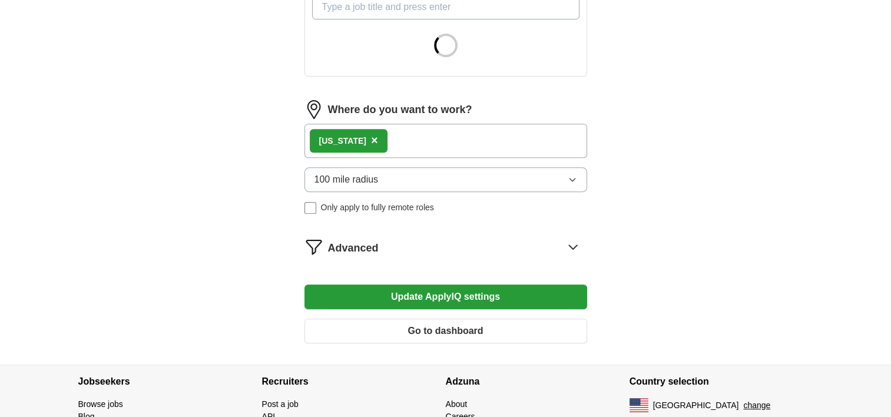
click at [364, 137] on div "[US_STATE] ×" at bounding box center [349, 141] width 78 height 24
click at [371, 136] on span "×" at bounding box center [374, 140] width 7 height 13
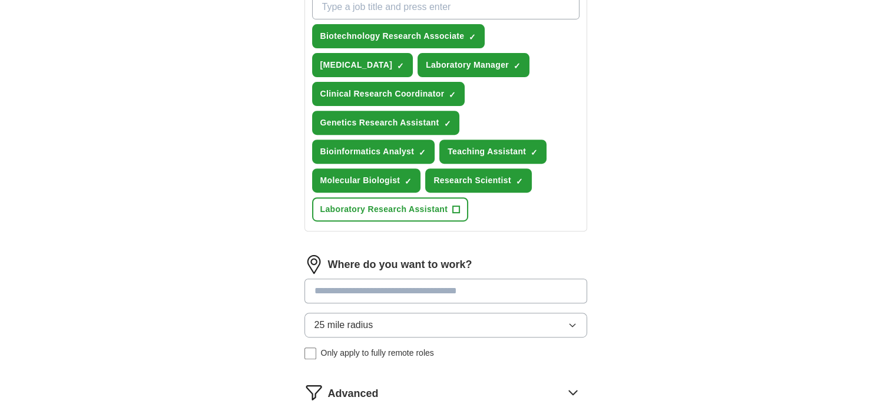
click at [337, 289] on input at bounding box center [445, 291] width 283 height 25
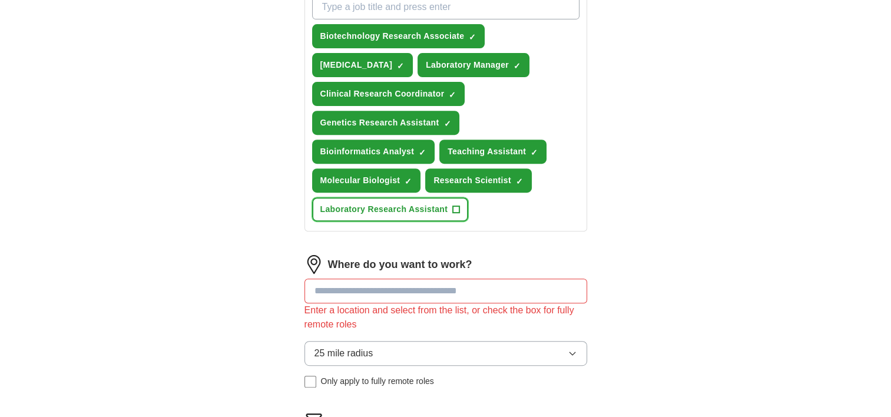
click at [439, 204] on span "Laboratory Research Assistant" at bounding box center [384, 209] width 128 height 12
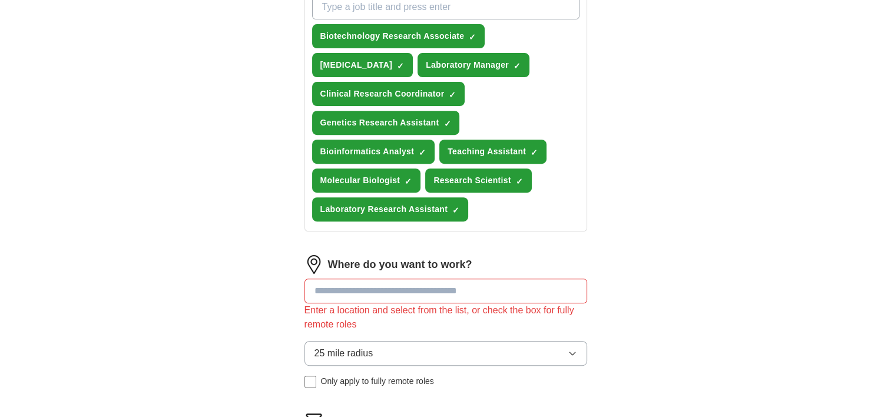
click at [413, 295] on input at bounding box center [445, 291] width 283 height 25
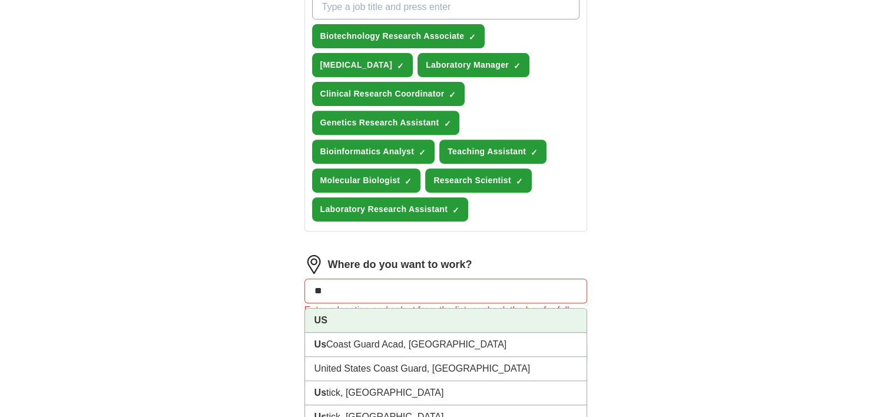
click at [343, 318] on li "US" at bounding box center [445, 321] width 281 height 24
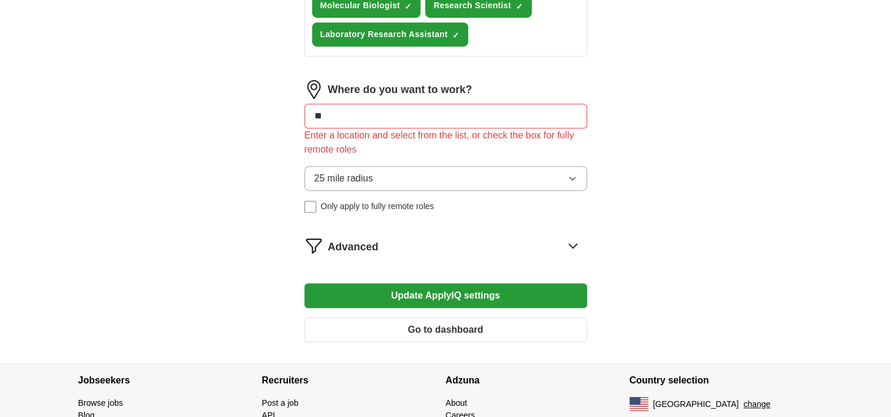
scroll to position [628, 0]
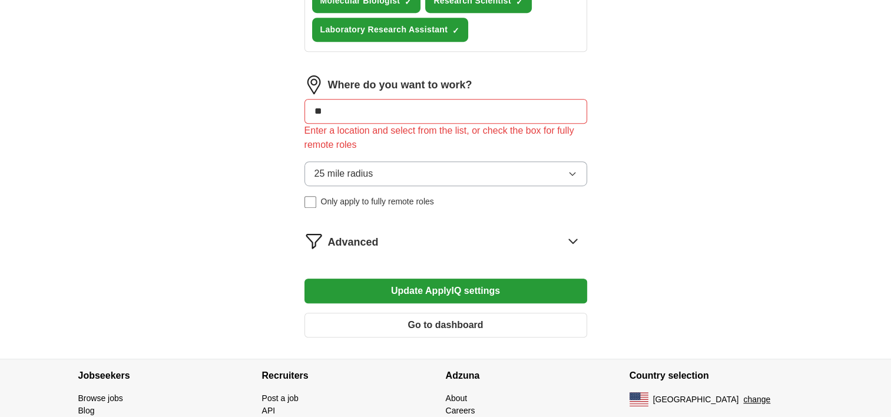
click at [339, 167] on span "25 mile radius" at bounding box center [343, 174] width 59 height 14
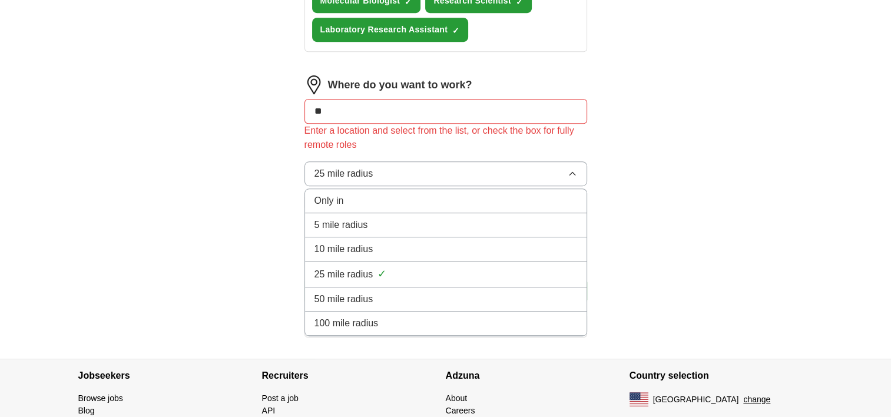
click at [339, 320] on span "100 mile radius" at bounding box center [346, 323] width 64 height 14
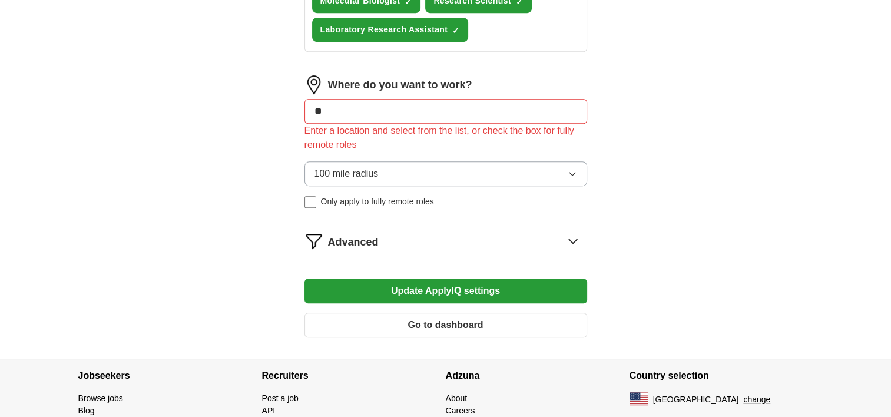
click at [389, 284] on button "Update ApplyIQ settings" at bounding box center [445, 291] width 283 height 25
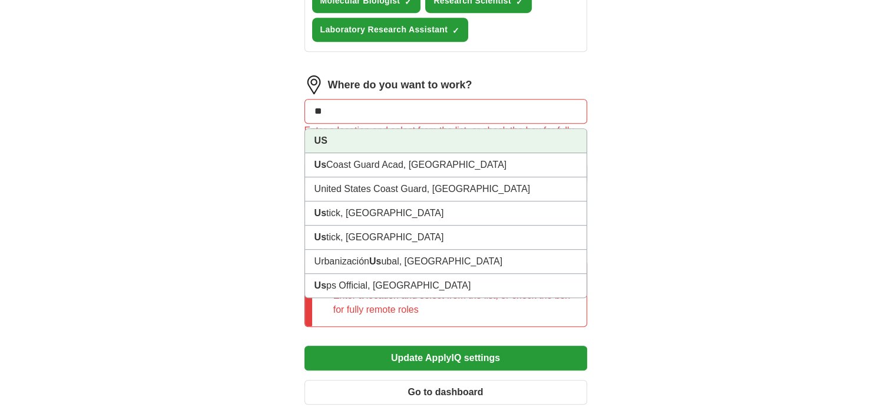
click at [433, 110] on input "**" at bounding box center [445, 111] width 283 height 25
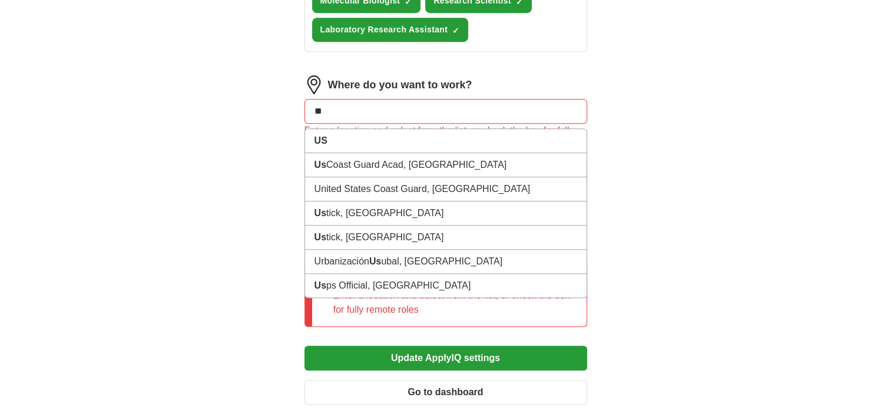
drag, startPoint x: 360, startPoint y: 110, endPoint x: 334, endPoint y: 108, distance: 26.6
click at [334, 108] on input "**" at bounding box center [445, 111] width 283 height 25
drag, startPoint x: 334, startPoint y: 108, endPoint x: 271, endPoint y: 99, distance: 63.7
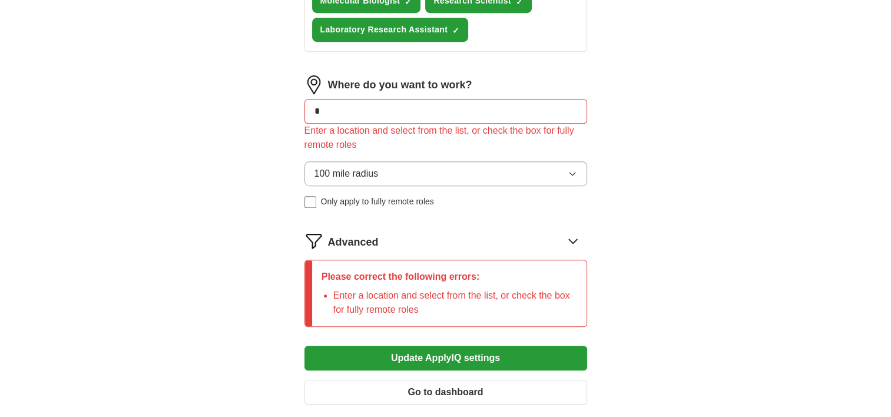
type input "**"
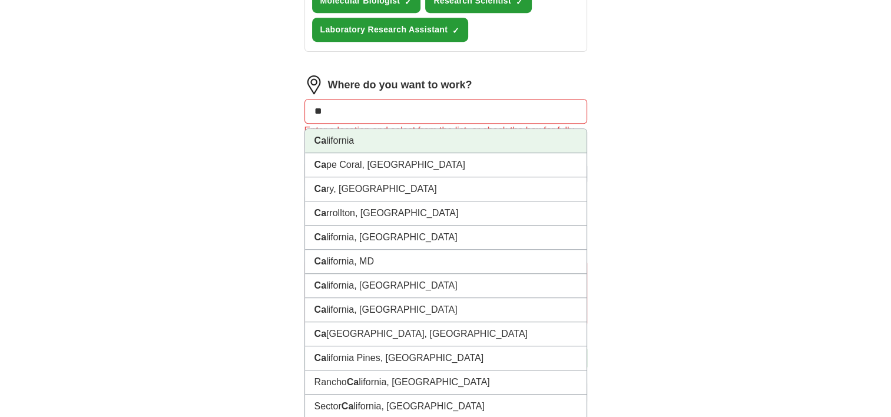
click at [332, 129] on li "Ca lifornia" at bounding box center [445, 141] width 281 height 24
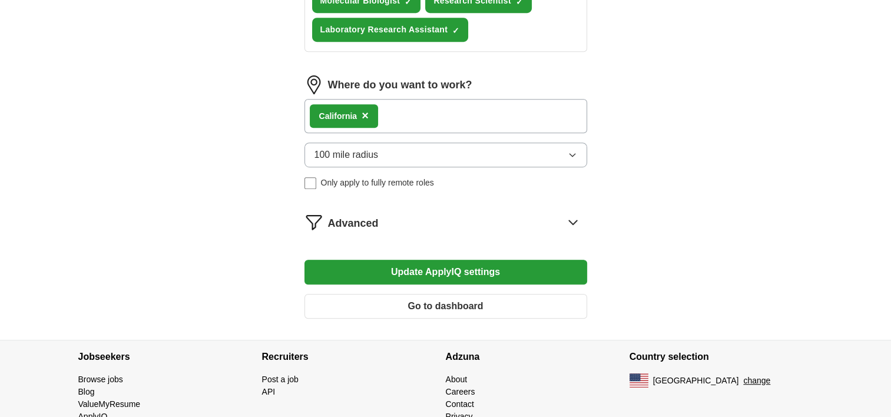
click at [428, 269] on button "Update ApplyIQ settings" at bounding box center [445, 272] width 283 height 25
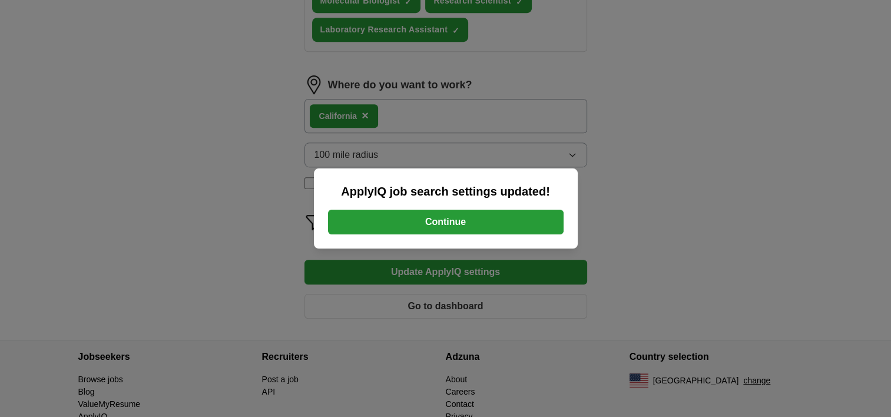
click at [442, 221] on button "Continue" at bounding box center [446, 222] width 236 height 25
